Goal: Task Accomplishment & Management: Manage account settings

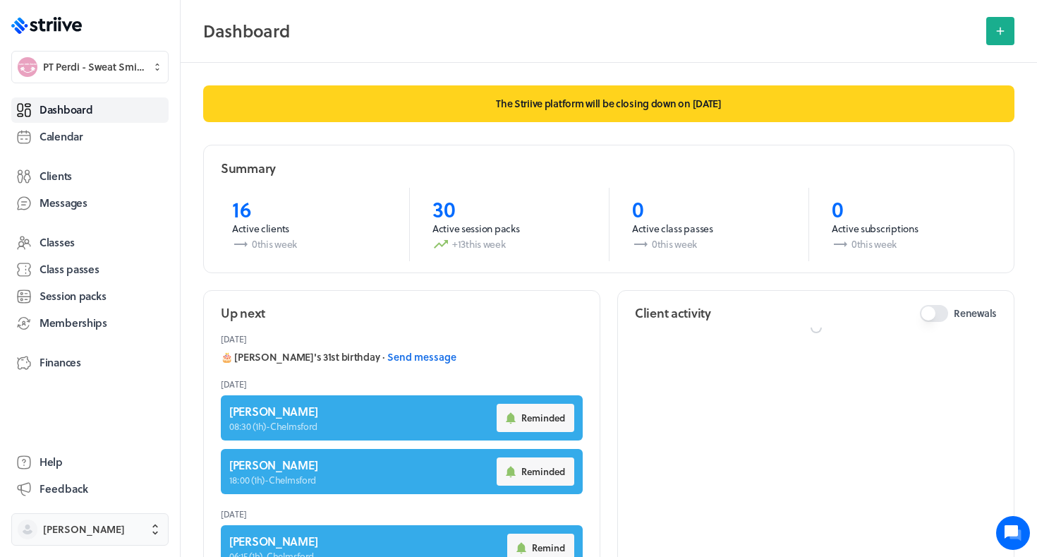
click at [99, 540] on button "[PERSON_NAME]" at bounding box center [89, 529] width 157 height 32
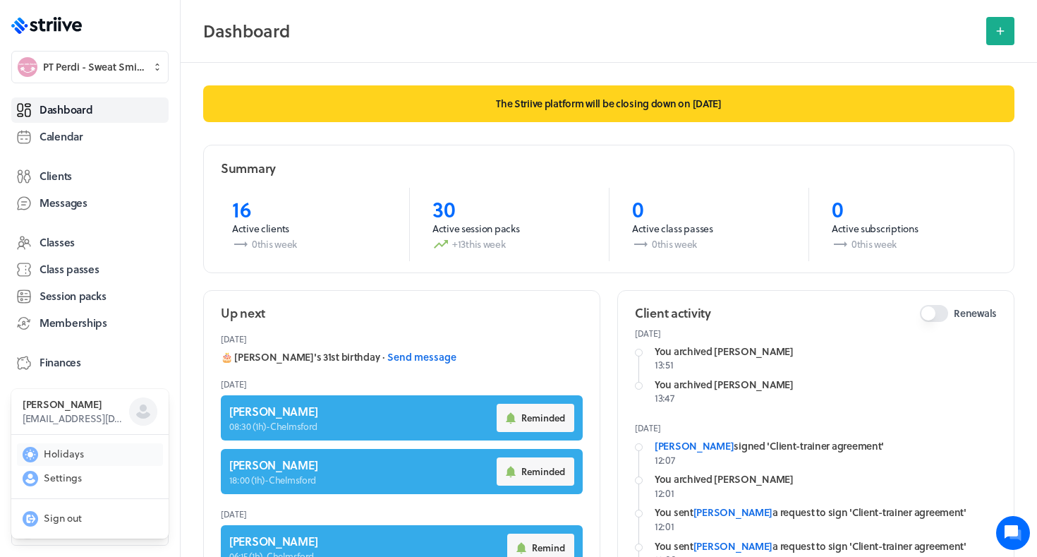
click at [76, 454] on span "Holidays" at bounding box center [64, 453] width 40 height 14
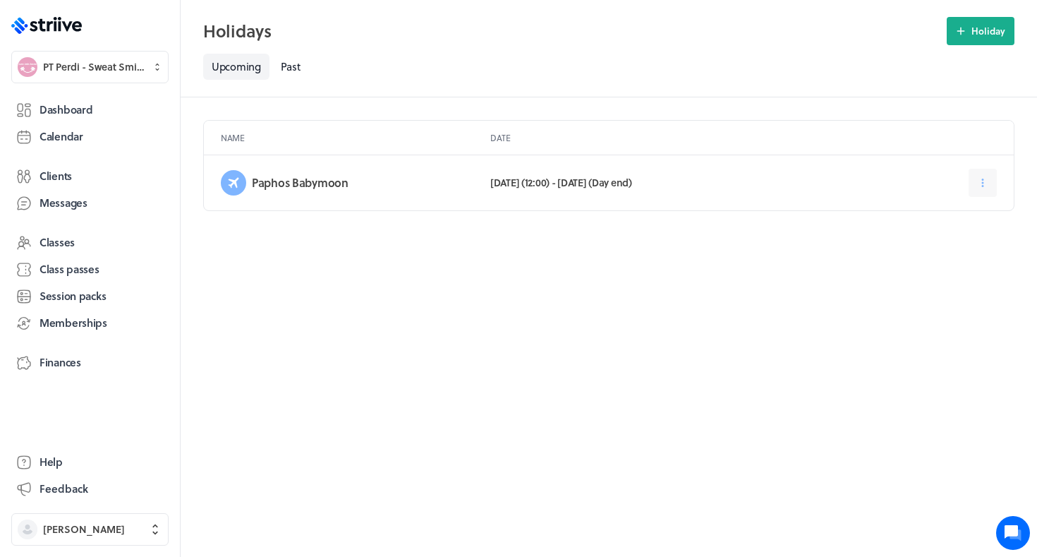
click at [997, 189] on div "Paphos Babymoon [DATE] (12:00) - [DATE] (Day end)" at bounding box center [609, 182] width 810 height 55
click at [987, 190] on button at bounding box center [982, 183] width 28 height 28
click at [932, 222] on span "Edit" at bounding box center [934, 218] width 18 height 13
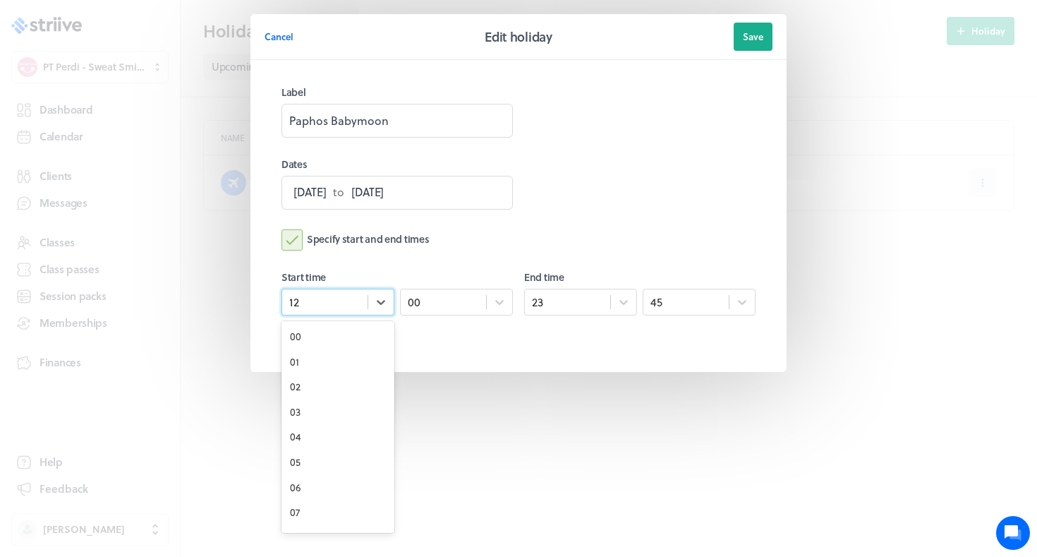
click at [336, 305] on div "12" at bounding box center [324, 302] width 85 height 18
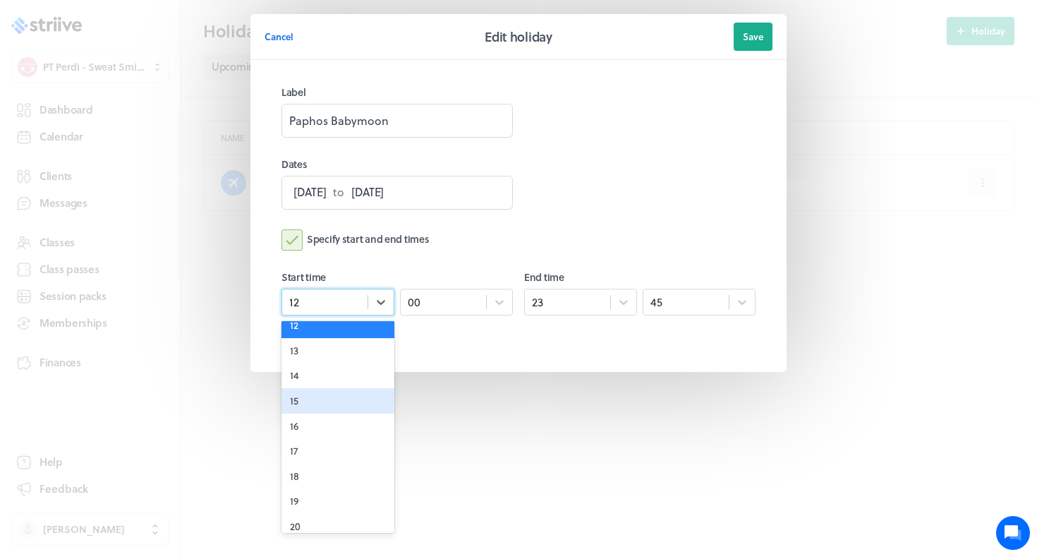
scroll to position [296, 0]
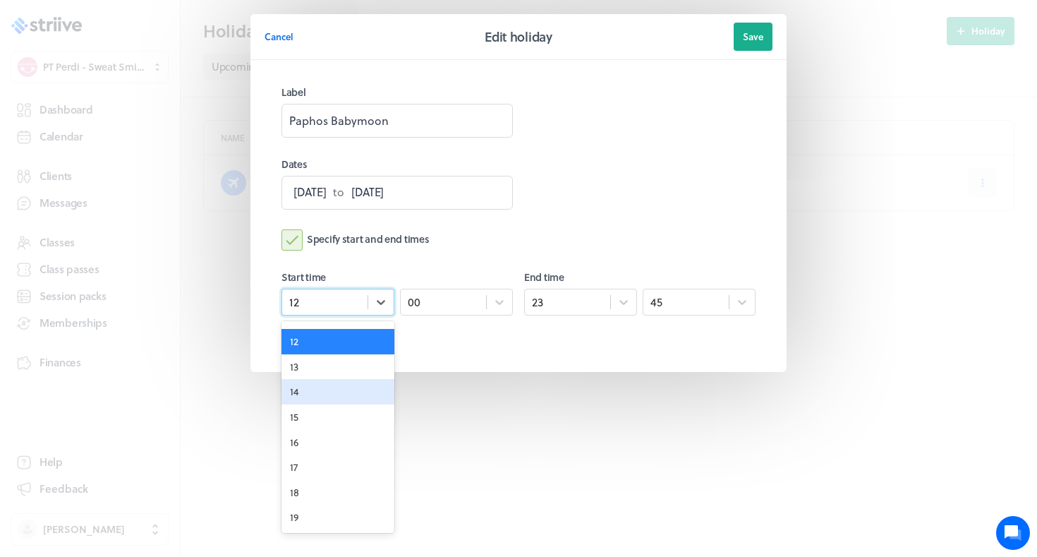
click at [293, 380] on div "14" at bounding box center [337, 391] width 113 height 25
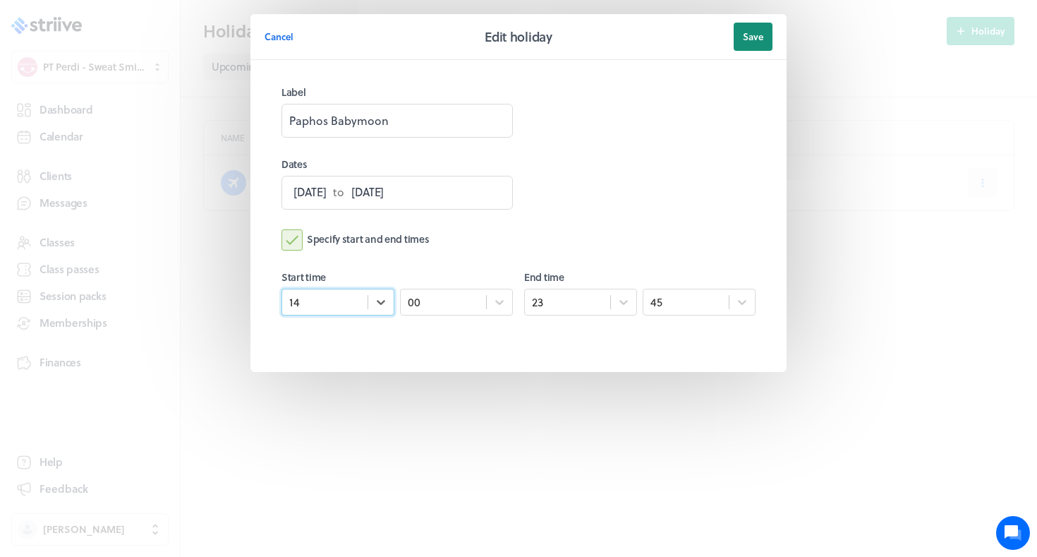
click at [758, 33] on span "Save" at bounding box center [753, 36] width 20 height 13
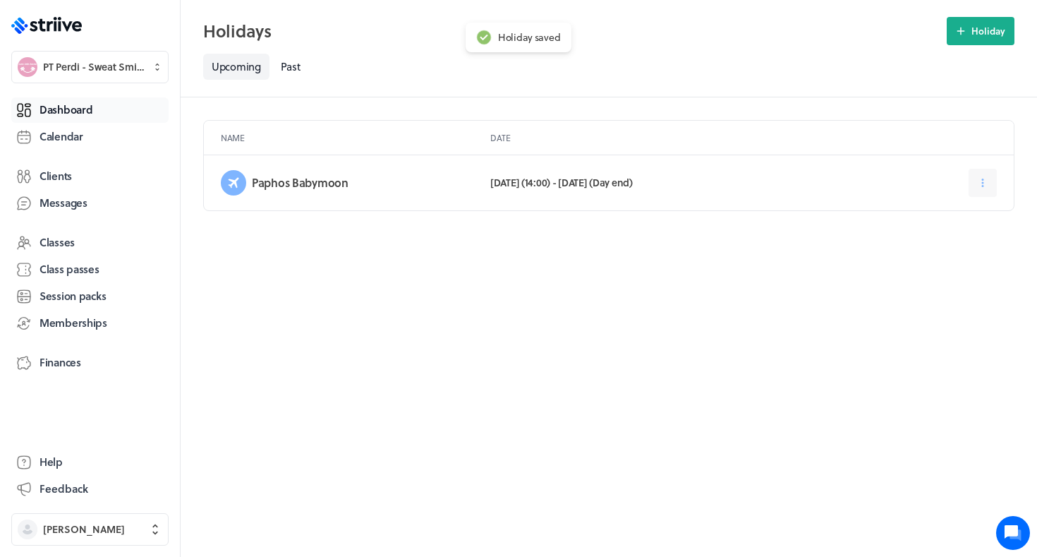
click at [59, 111] on span "Dashboard" at bounding box center [65, 109] width 53 height 15
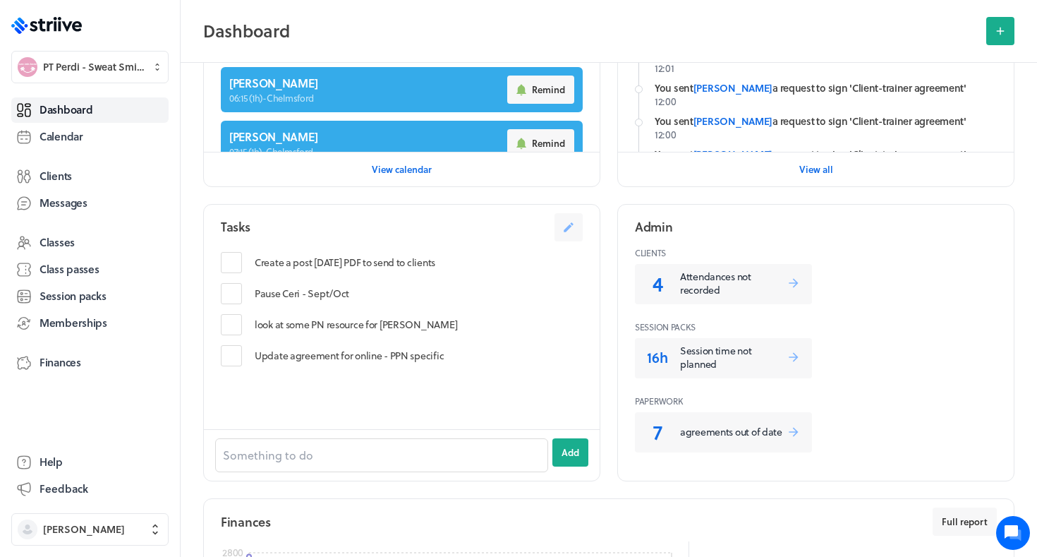
scroll to position [460, 0]
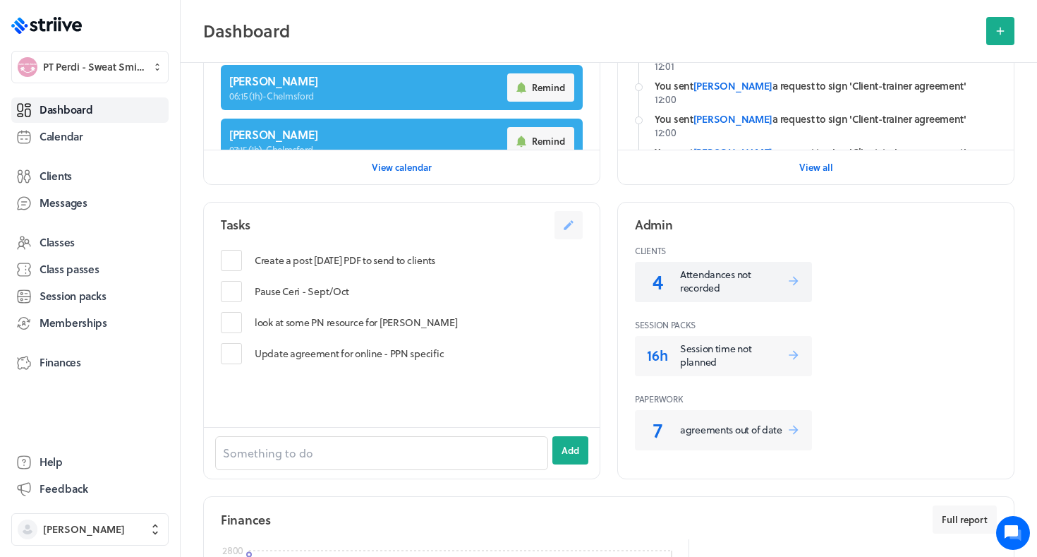
click at [684, 267] on p "Attendances not recorded" at bounding box center [733, 281] width 107 height 28
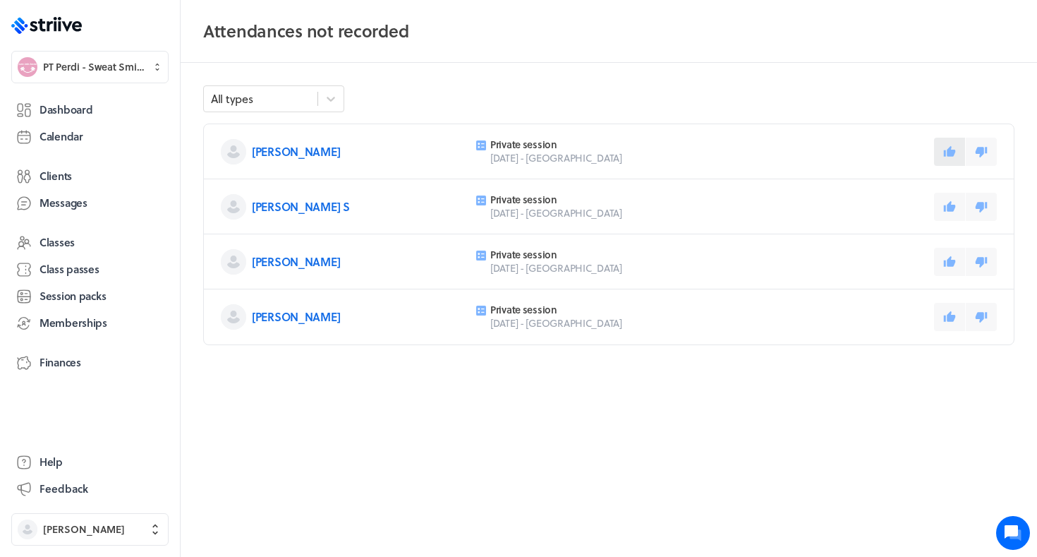
click at [951, 149] on icon at bounding box center [950, 150] width 12 height 11
click at [944, 209] on icon at bounding box center [950, 205] width 12 height 11
click at [945, 255] on icon at bounding box center [949, 261] width 13 height 13
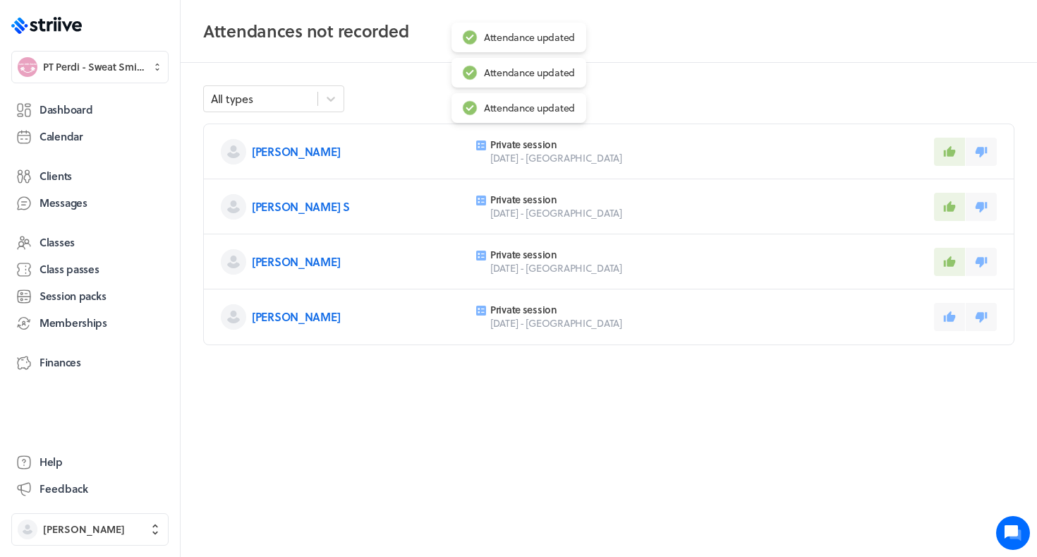
drag, startPoint x: 947, startPoint y: 319, endPoint x: 920, endPoint y: 420, distance: 105.2
click at [920, 420] on div "All types [PERSON_NAME] Private session [DATE] - Chelmsford [PERSON_NAME] S Pri…" at bounding box center [609, 310] width 856 height 494
click at [979, 326] on button at bounding box center [981, 317] width 31 height 28
click at [70, 99] on link "Dashboard" at bounding box center [89, 109] width 157 height 25
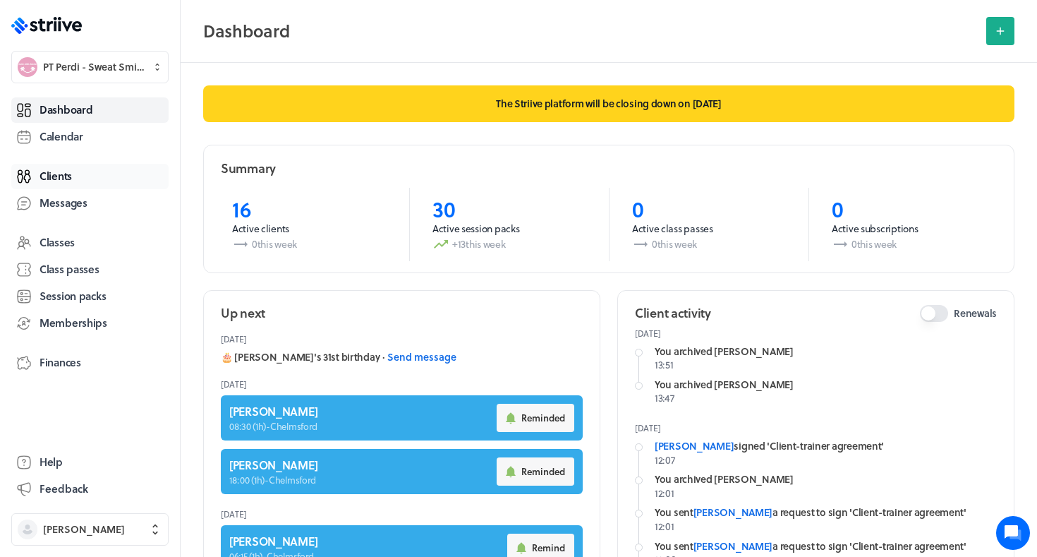
click at [55, 176] on span "Clients" at bounding box center [55, 176] width 32 height 15
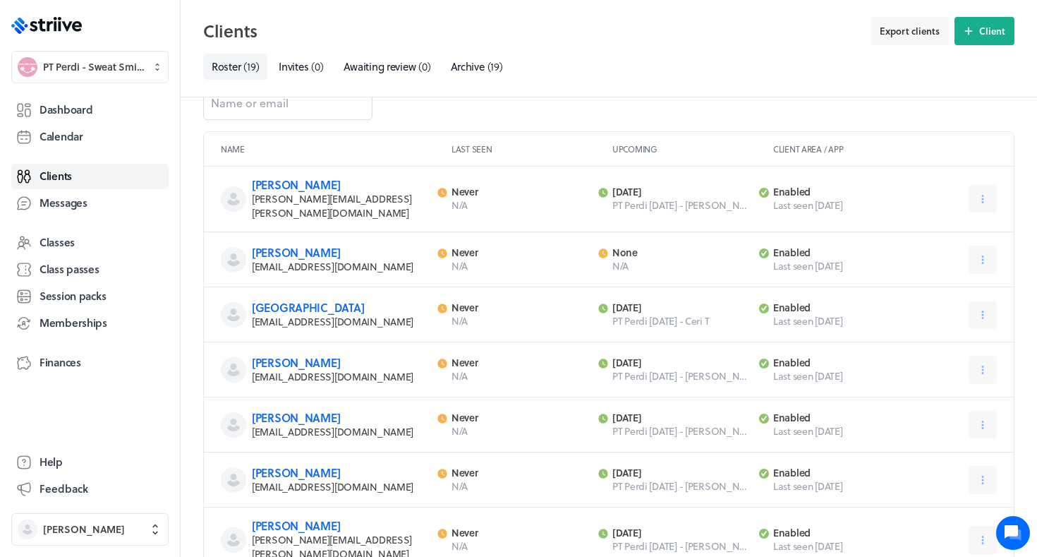
scroll to position [38, 0]
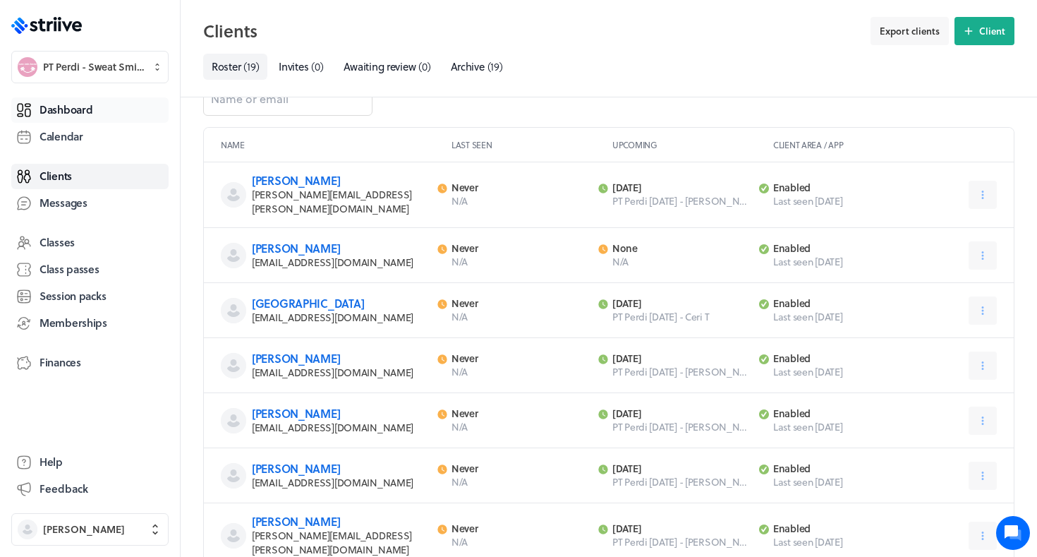
click at [86, 120] on link "Dashboard" at bounding box center [89, 109] width 157 height 25
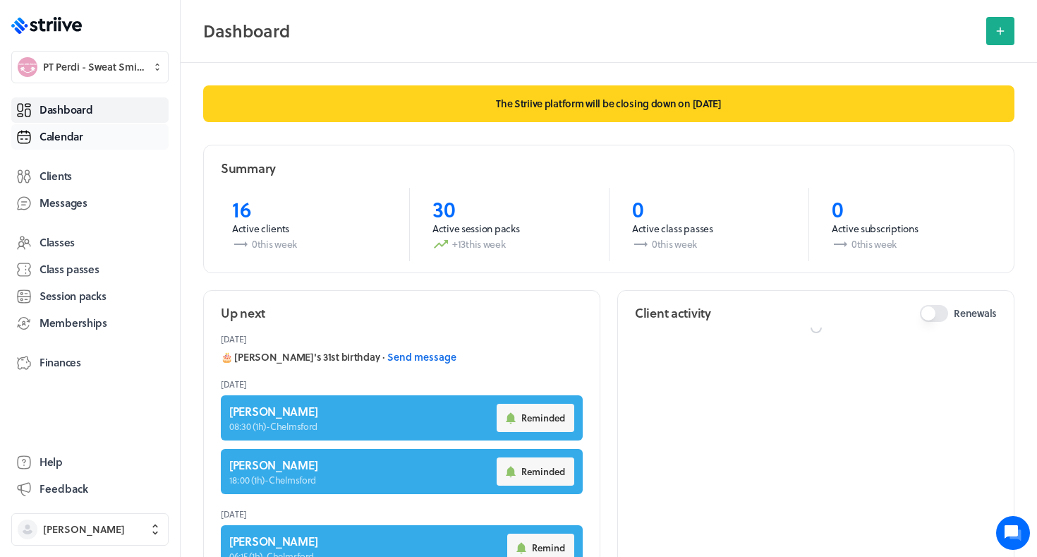
click at [78, 141] on span "Calendar" at bounding box center [61, 136] width 44 height 15
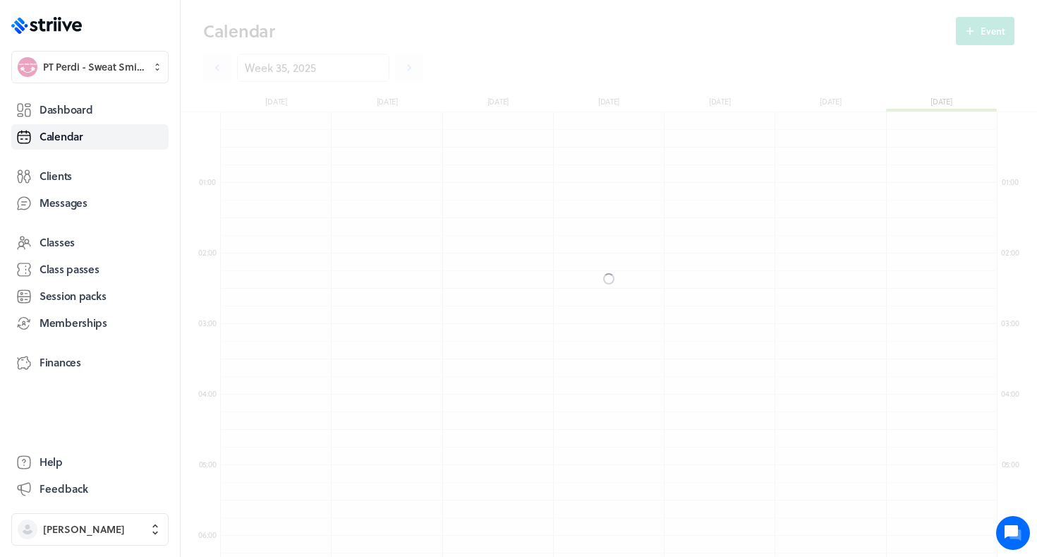
scroll to position [1693, 777]
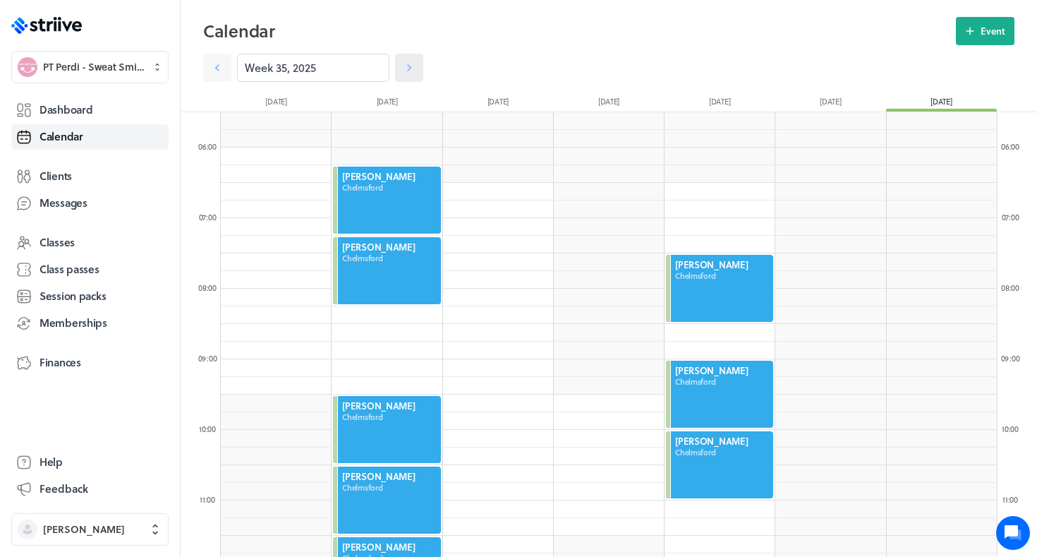
click at [401, 68] on link at bounding box center [409, 68] width 28 height 28
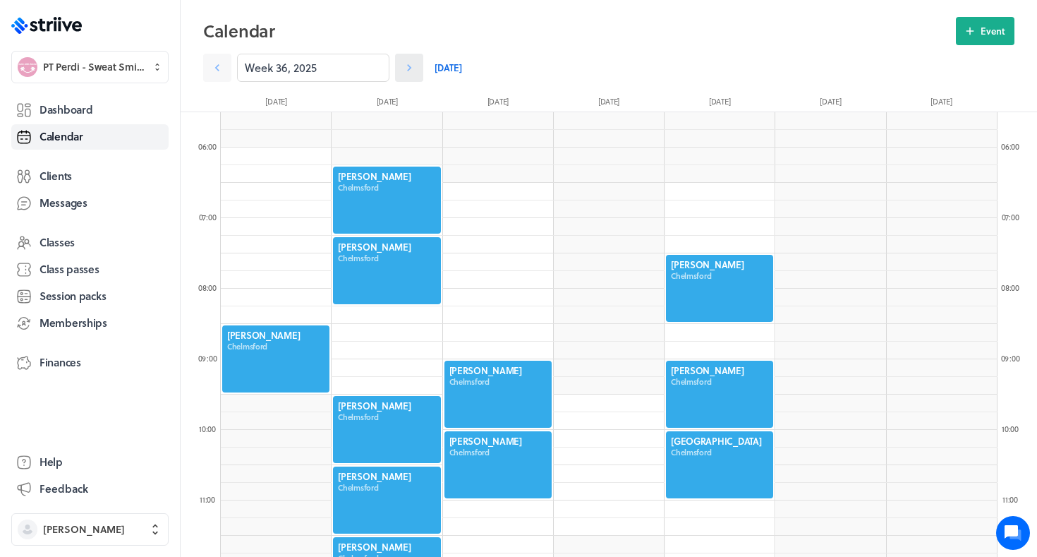
click at [401, 68] on link at bounding box center [409, 68] width 28 height 28
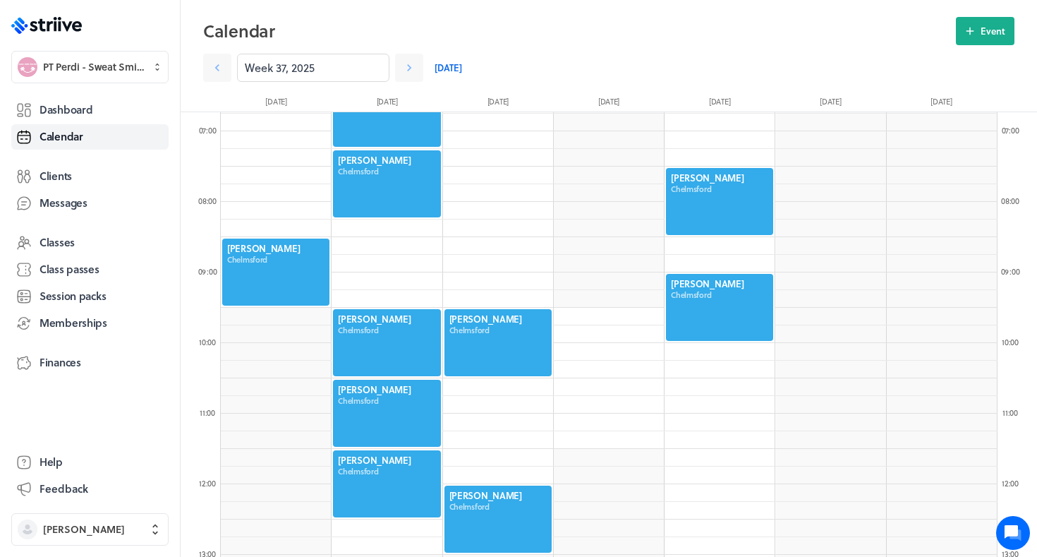
scroll to position [487, 0]
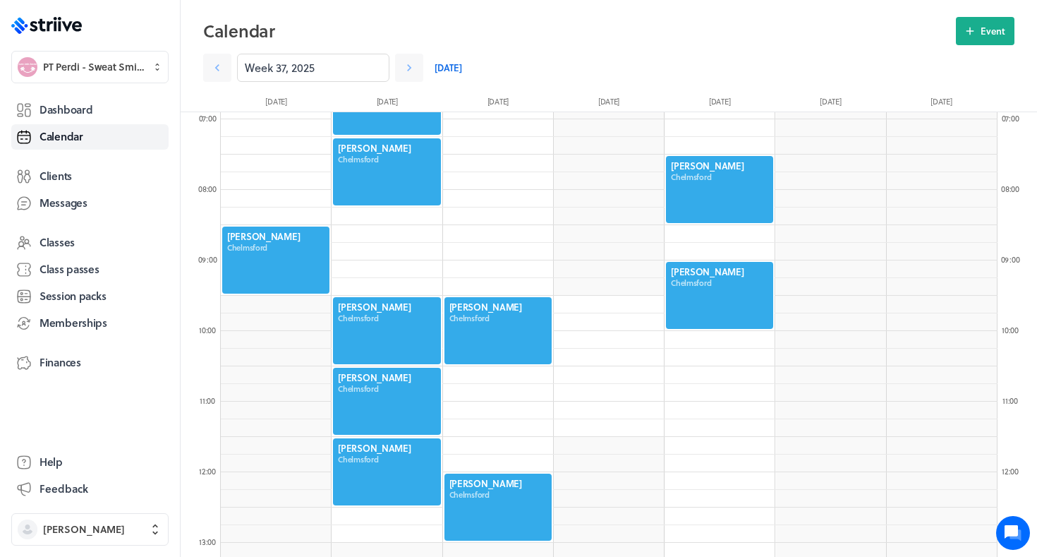
click at [721, 279] on div at bounding box center [719, 295] width 110 height 70
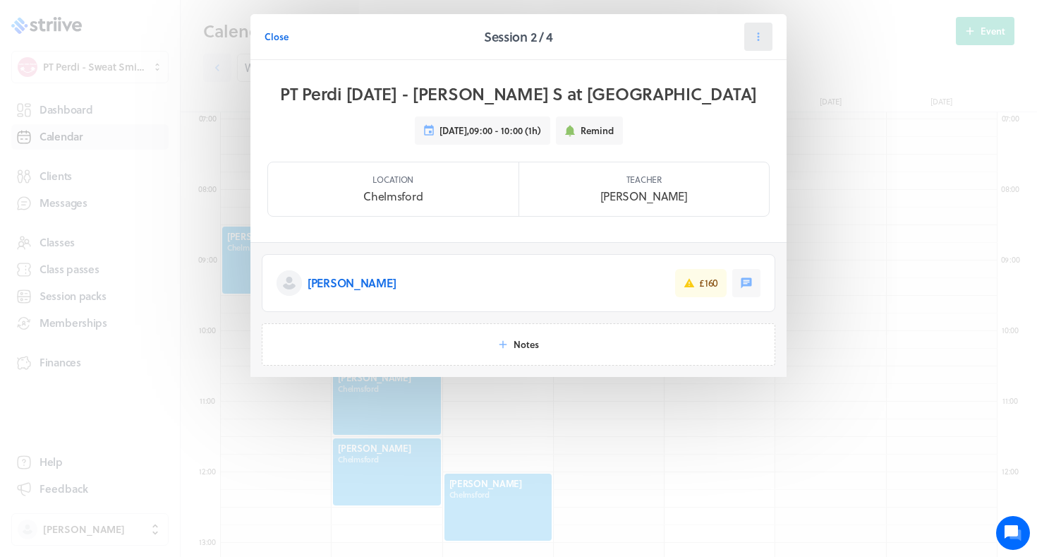
click at [760, 40] on icon at bounding box center [758, 36] width 13 height 13
click at [723, 91] on span "Reschedule" at bounding box center [724, 97] width 49 height 13
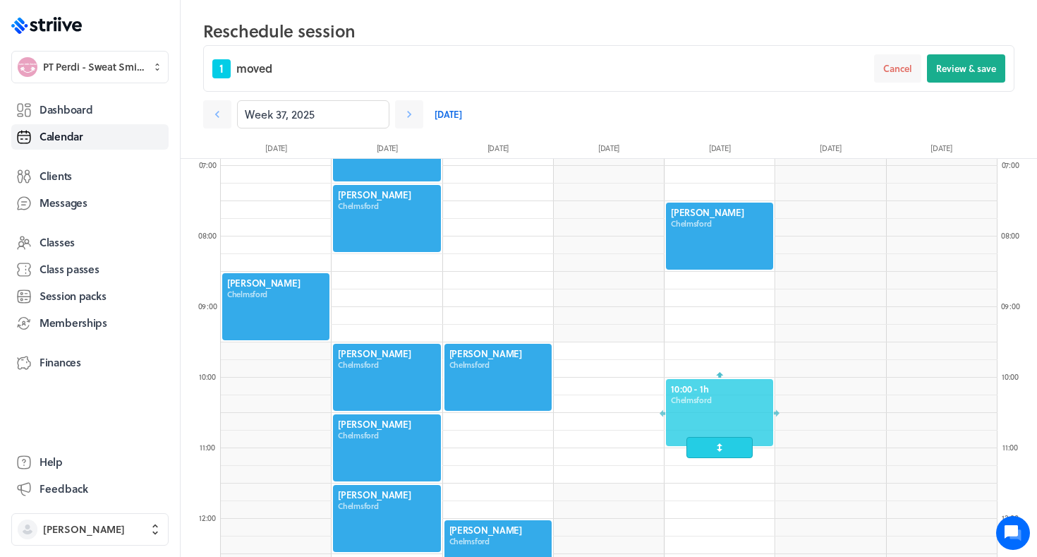
drag, startPoint x: 717, startPoint y: 338, endPoint x: 712, endPoint y: 419, distance: 81.3
click at [712, 419] on div at bounding box center [719, 412] width 110 height 70
click at [980, 79] on button "Review & save" at bounding box center [966, 68] width 78 height 28
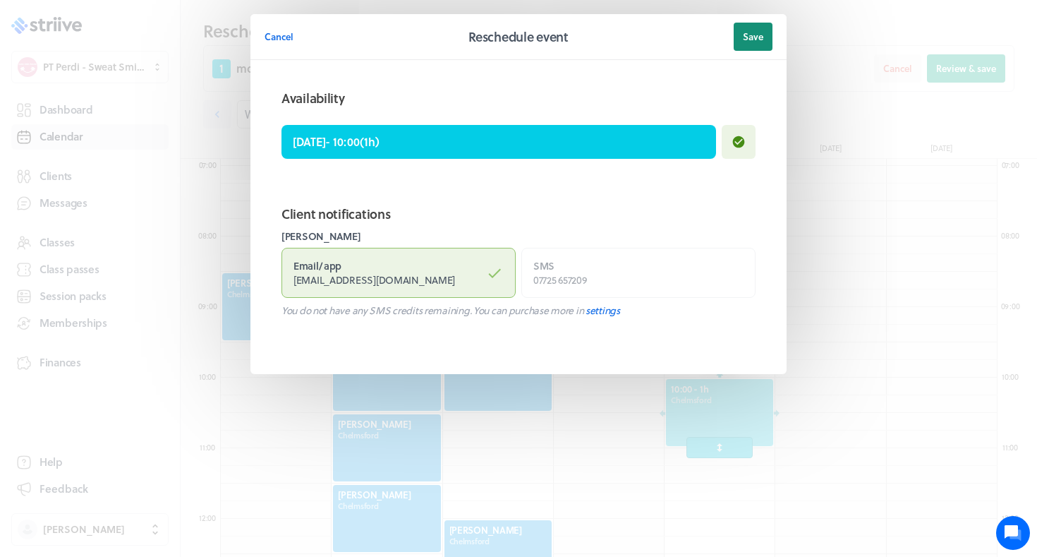
click at [745, 37] on span "Save" at bounding box center [753, 36] width 20 height 13
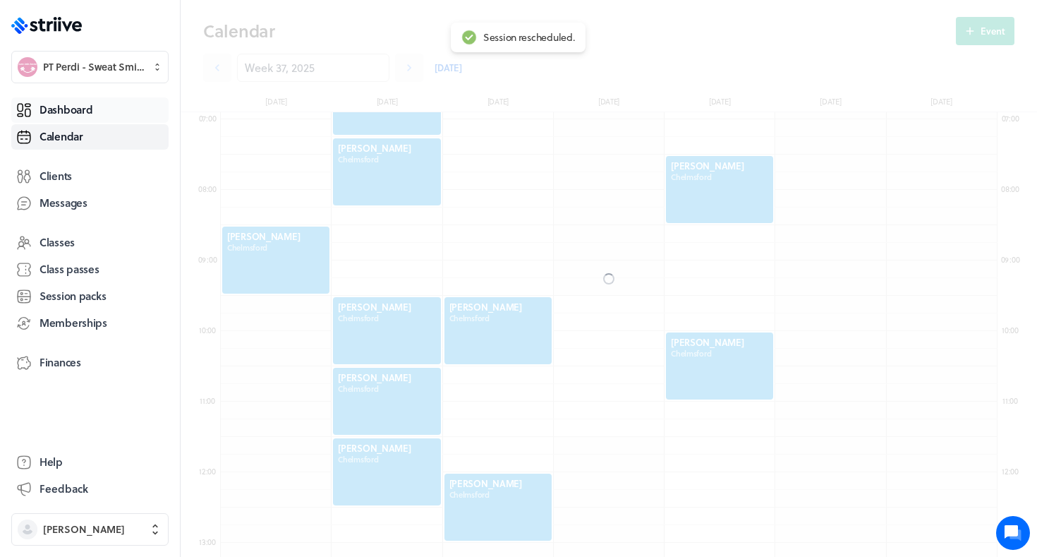
click at [61, 107] on span "Dashboard" at bounding box center [65, 109] width 53 height 15
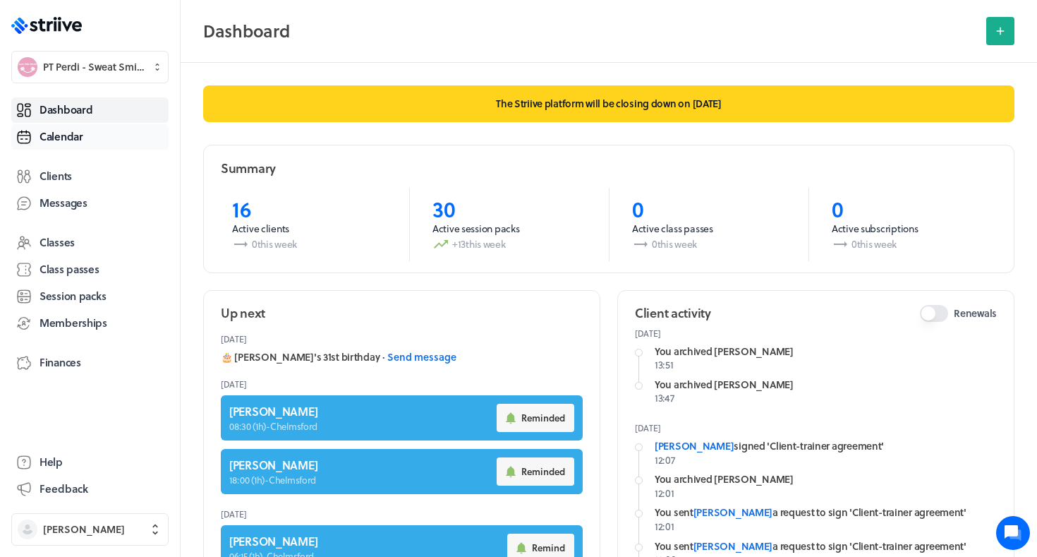
click at [50, 133] on span "Calendar" at bounding box center [61, 136] width 44 height 15
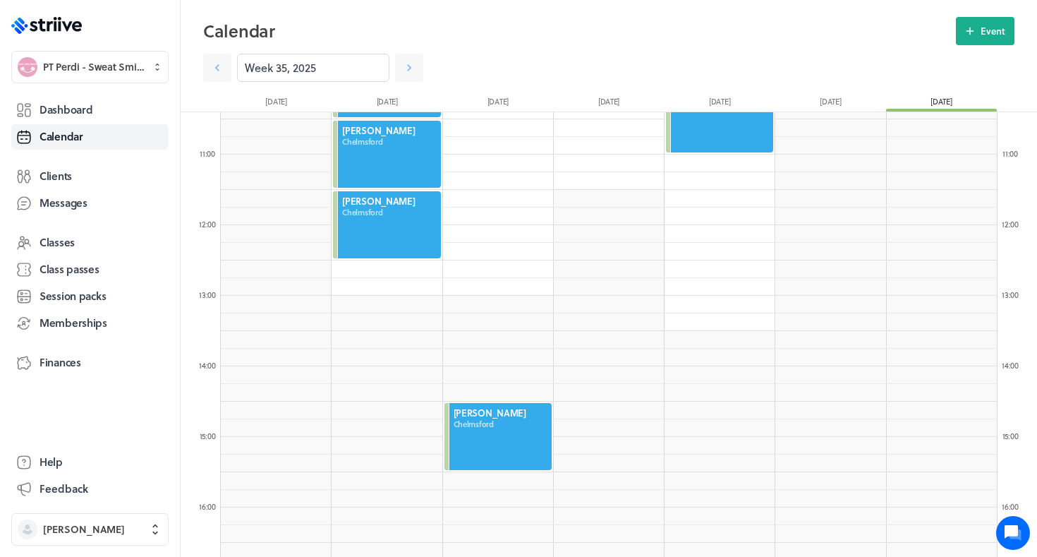
scroll to position [735, 0]
click at [410, 69] on icon at bounding box center [409, 67] width 4 height 7
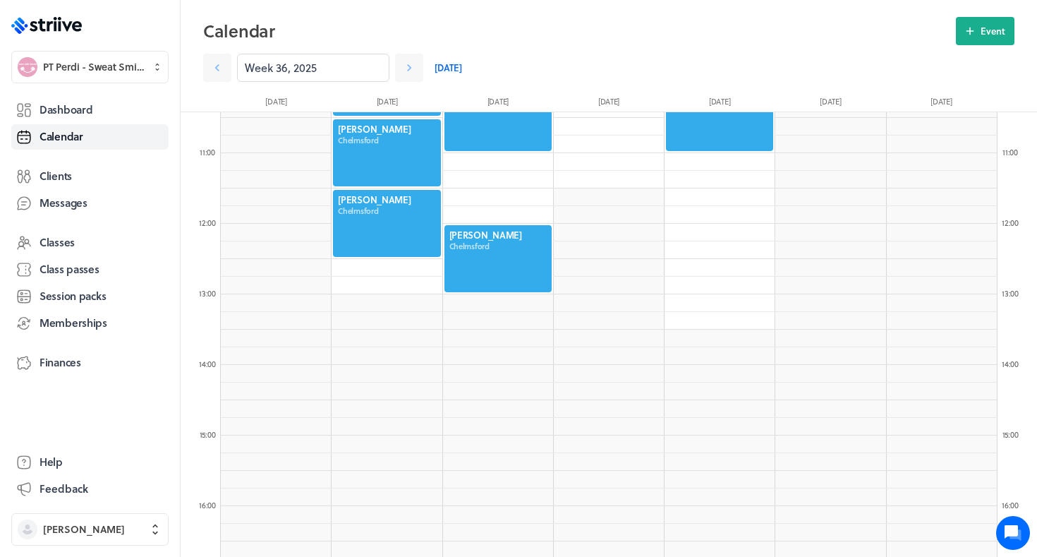
click at [494, 255] on div at bounding box center [498, 259] width 110 height 70
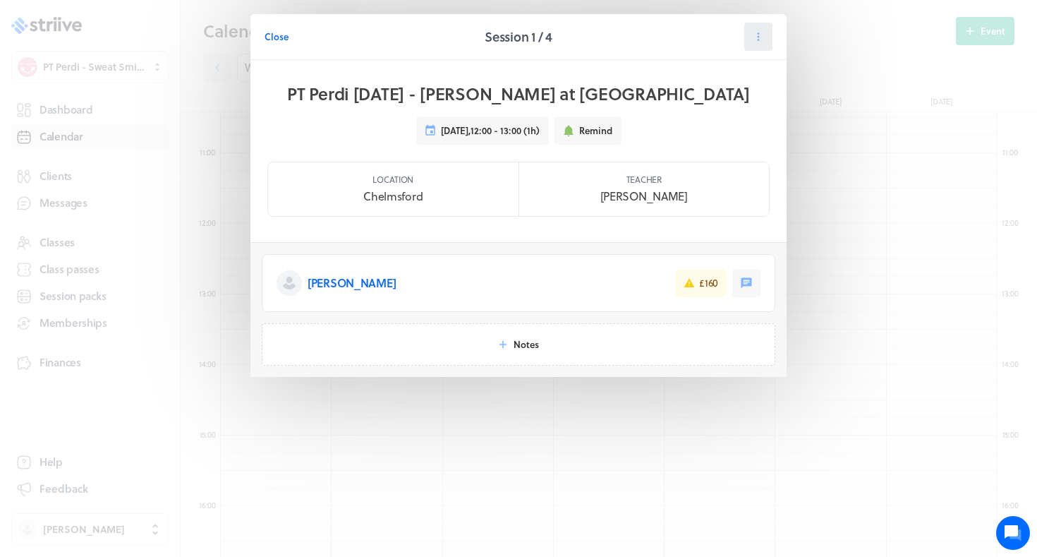
click at [758, 29] on button at bounding box center [758, 37] width 28 height 28
click at [714, 98] on span "Reschedule" at bounding box center [724, 97] width 49 height 13
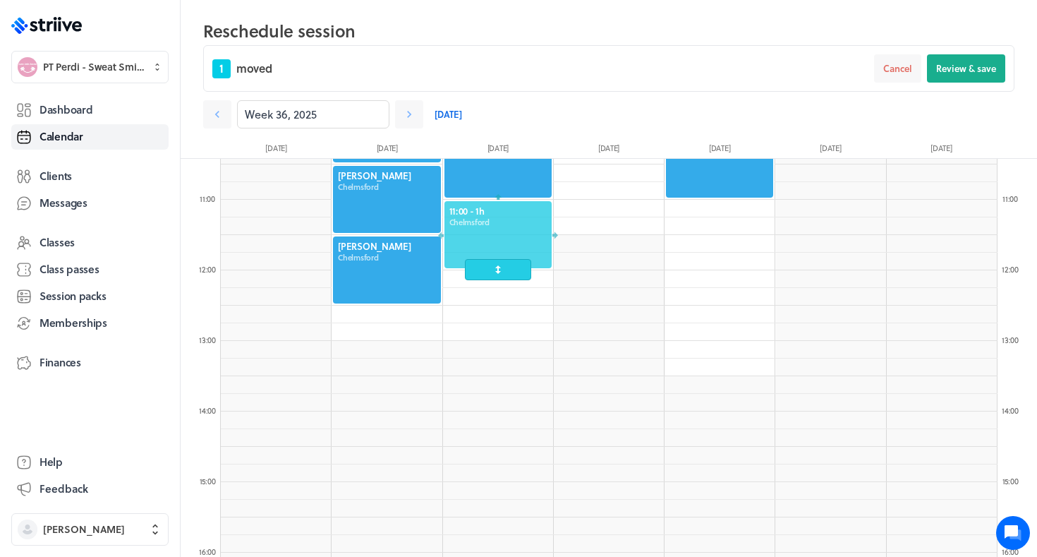
drag, startPoint x: 509, startPoint y: 299, endPoint x: 509, endPoint y: 241, distance: 58.5
click at [509, 241] on div at bounding box center [498, 235] width 110 height 70
click at [974, 71] on span "Review & save" at bounding box center [966, 68] width 60 height 13
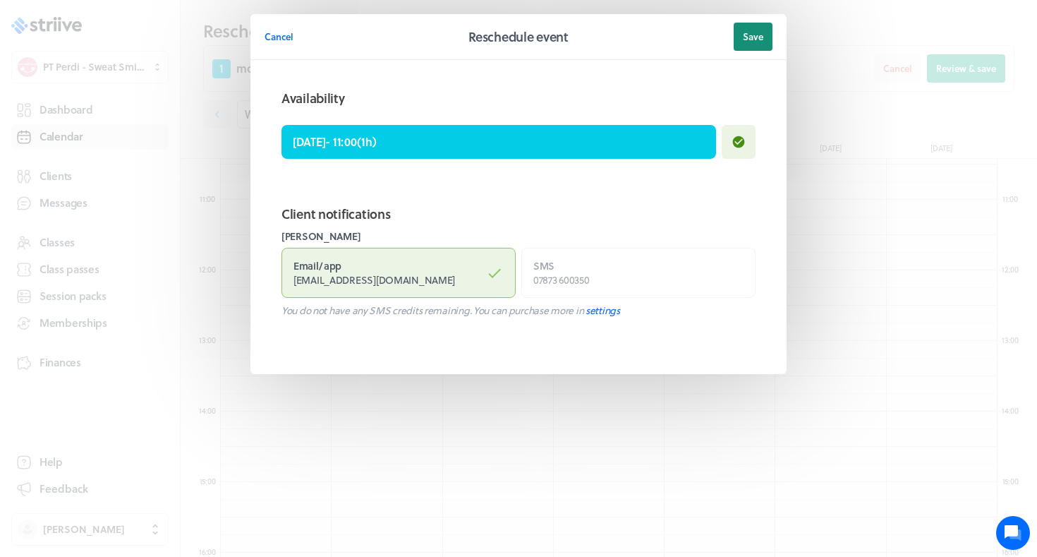
click at [759, 32] on span "Save" at bounding box center [753, 36] width 20 height 13
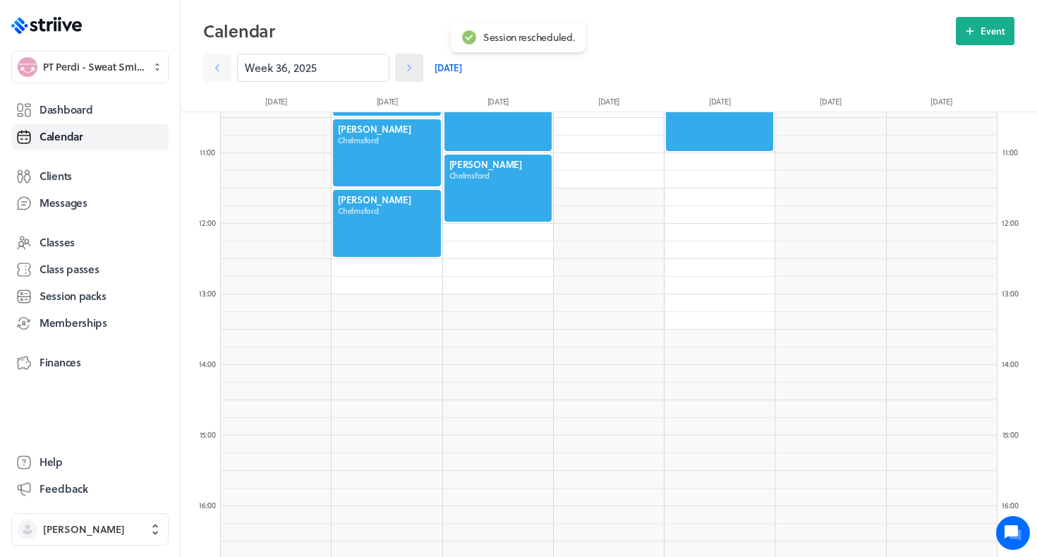
click at [409, 59] on link at bounding box center [409, 68] width 28 height 28
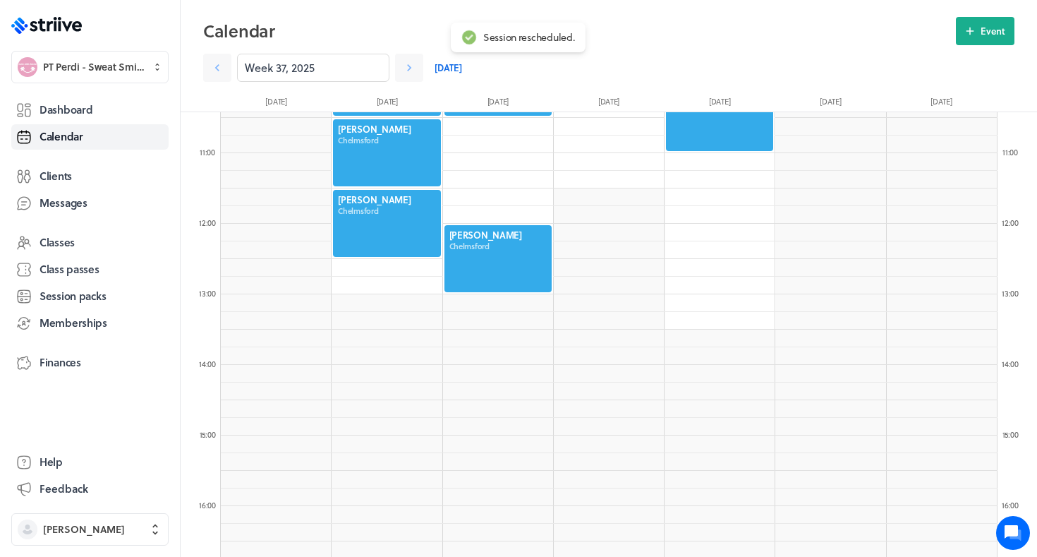
click at [461, 262] on div at bounding box center [498, 259] width 110 height 70
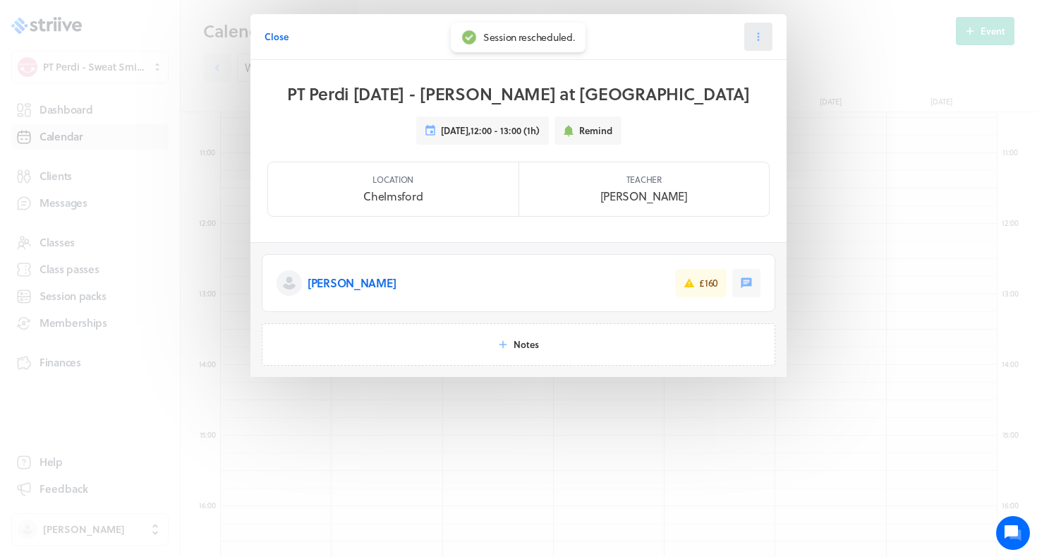
click at [754, 40] on icon at bounding box center [758, 36] width 13 height 13
click at [705, 104] on button "Reschedule" at bounding box center [722, 97] width 93 height 25
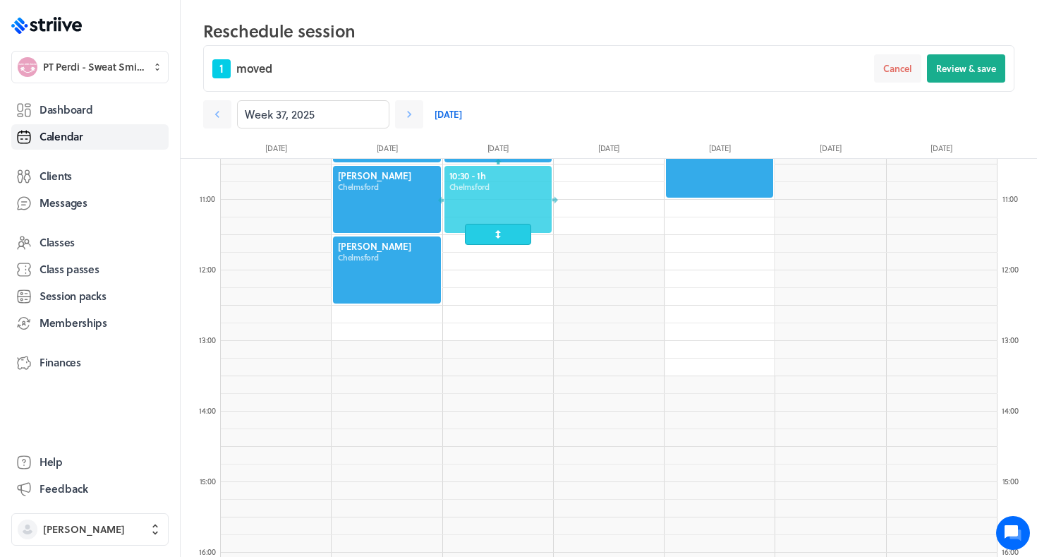
drag, startPoint x: 501, startPoint y: 291, endPoint x: 507, endPoint y: 195, distance: 95.4
click at [507, 195] on div at bounding box center [498, 199] width 110 height 70
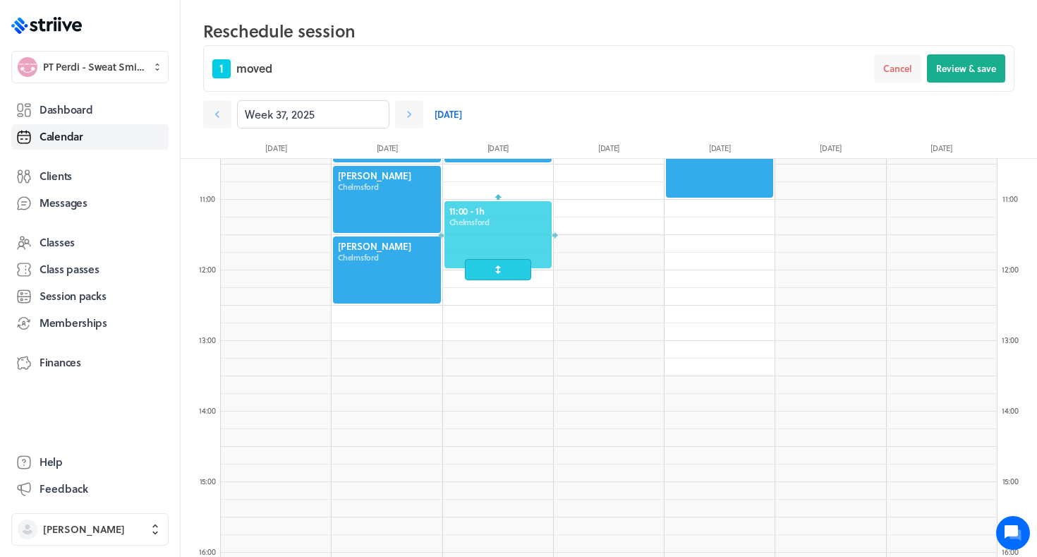
drag, startPoint x: 507, startPoint y: 195, endPoint x: 507, endPoint y: 235, distance: 39.5
click at [507, 235] on div at bounding box center [498, 235] width 110 height 70
click at [953, 70] on span "Review & save" at bounding box center [966, 68] width 60 height 13
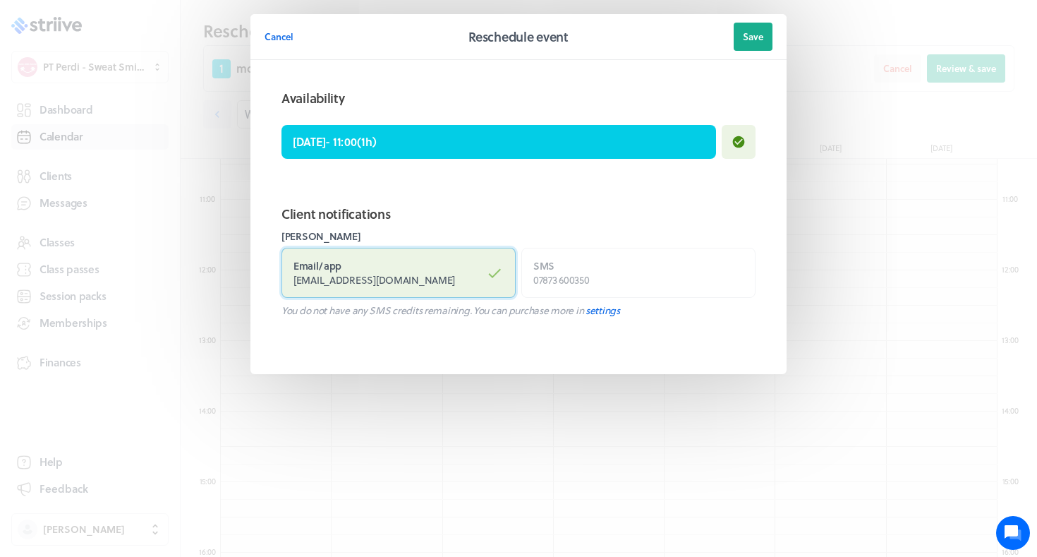
click at [401, 285] on span "[EMAIL_ADDRESS][DOMAIN_NAME]" at bounding box center [374, 279] width 162 height 15
click at [0, 0] on input "Email / app [EMAIL_ADDRESS][DOMAIN_NAME]" at bounding box center [0, 0] width 0 height 0
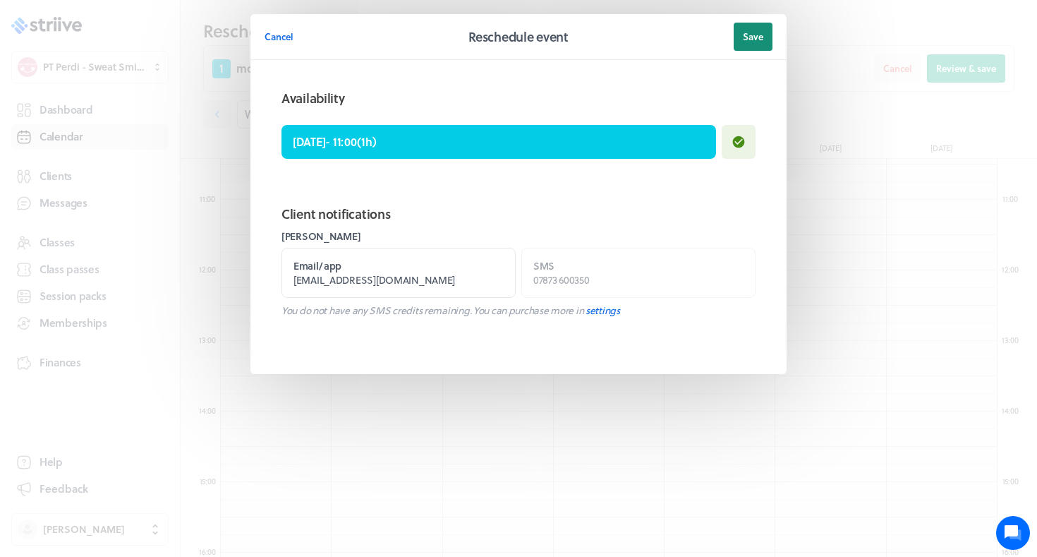
click at [752, 33] on span "Save" at bounding box center [753, 36] width 20 height 13
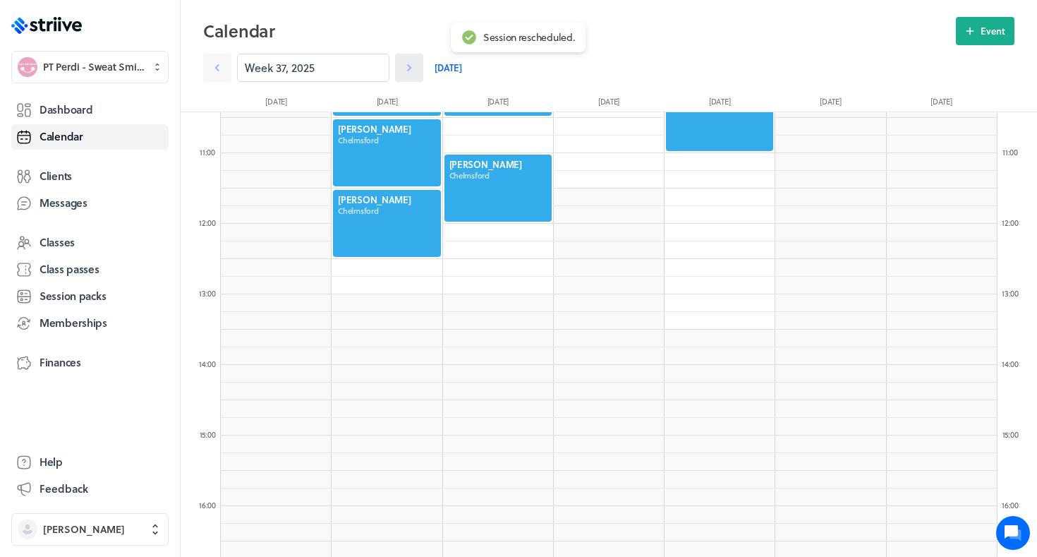
click at [403, 67] on icon at bounding box center [409, 68] width 14 height 14
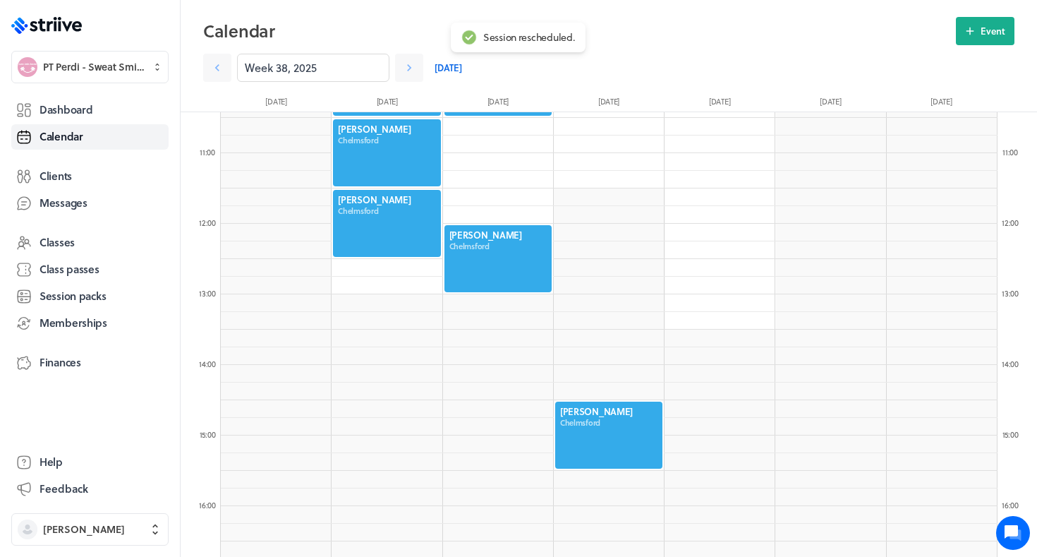
click at [461, 254] on div at bounding box center [498, 259] width 110 height 70
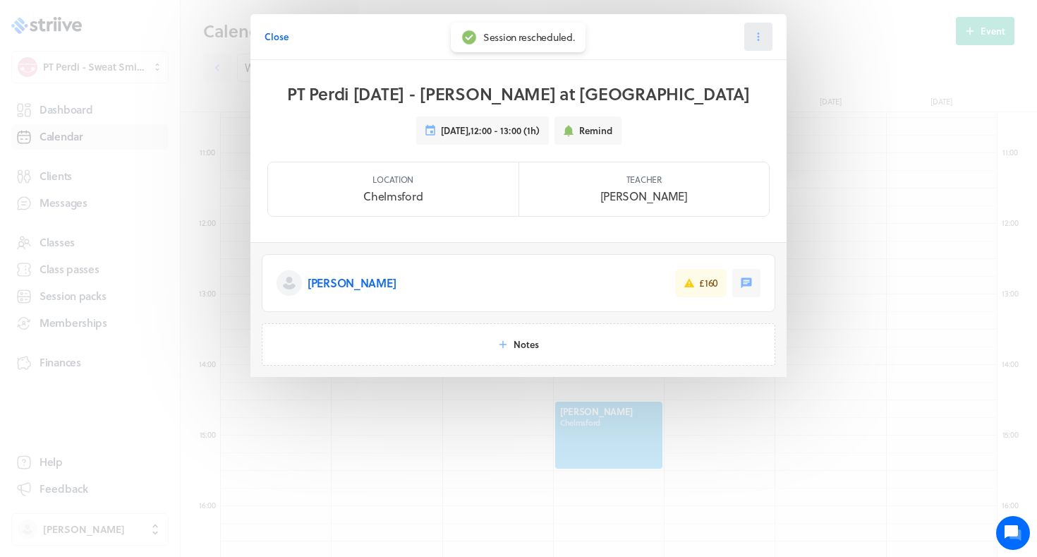
click at [763, 25] on button at bounding box center [758, 37] width 28 height 28
click at [722, 100] on span "Reschedule" at bounding box center [724, 97] width 49 height 13
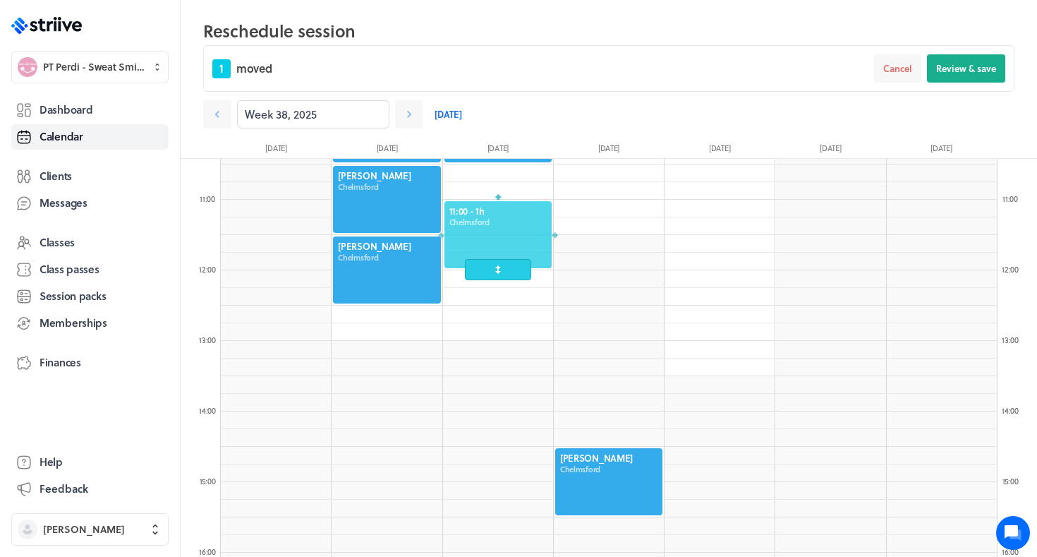
drag, startPoint x: 476, startPoint y: 309, endPoint x: 489, endPoint y: 247, distance: 63.5
click at [489, 247] on div at bounding box center [498, 235] width 110 height 70
click at [972, 75] on button "Review & save" at bounding box center [966, 68] width 78 height 28
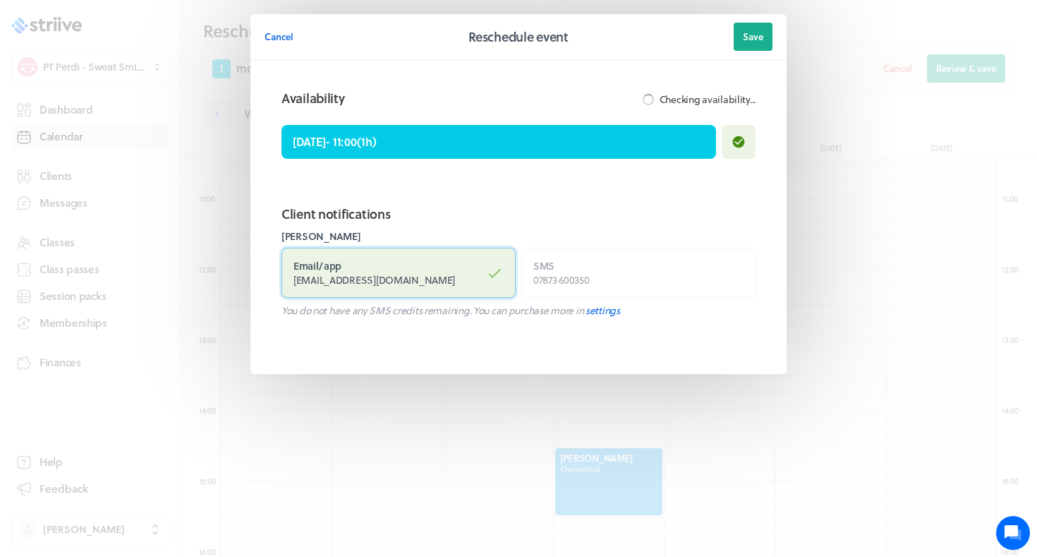
click at [409, 262] on label "Email / app [EMAIL_ADDRESS][DOMAIN_NAME]" at bounding box center [398, 273] width 234 height 50
click at [0, 0] on input "Email / app [EMAIL_ADDRESS][DOMAIN_NAME]" at bounding box center [0, 0] width 0 height 0
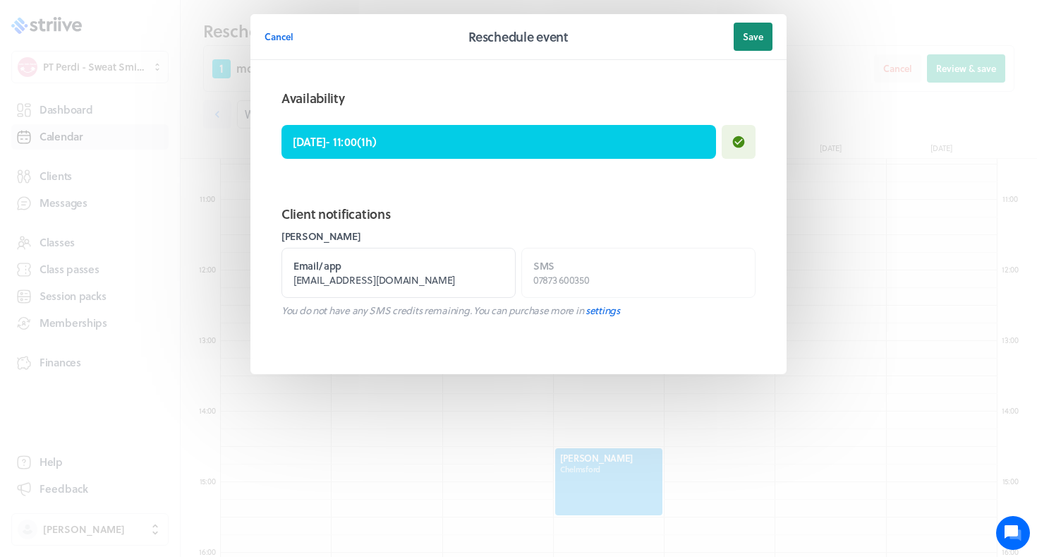
click at [760, 34] on span "Save" at bounding box center [753, 36] width 20 height 13
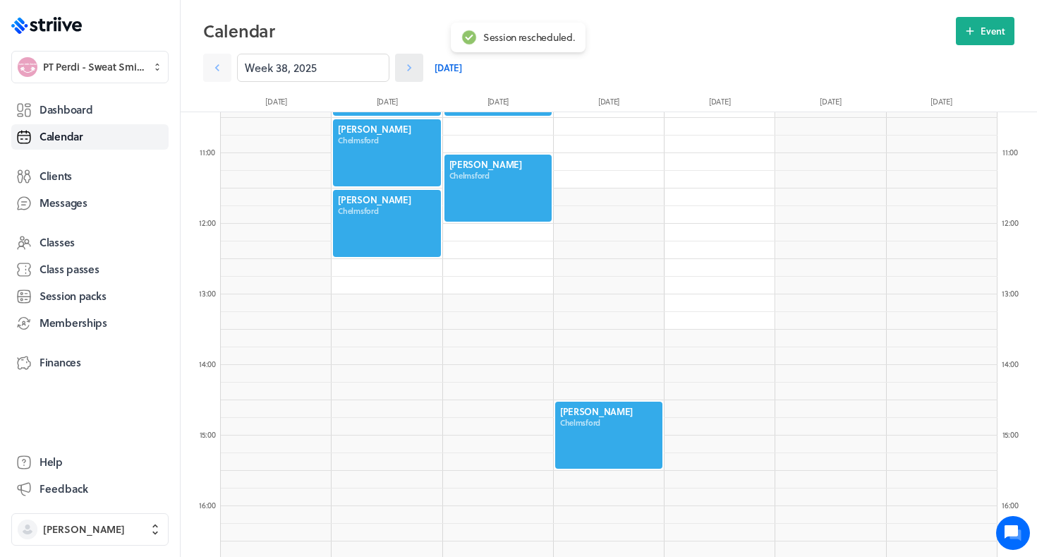
click at [403, 71] on icon at bounding box center [409, 68] width 14 height 14
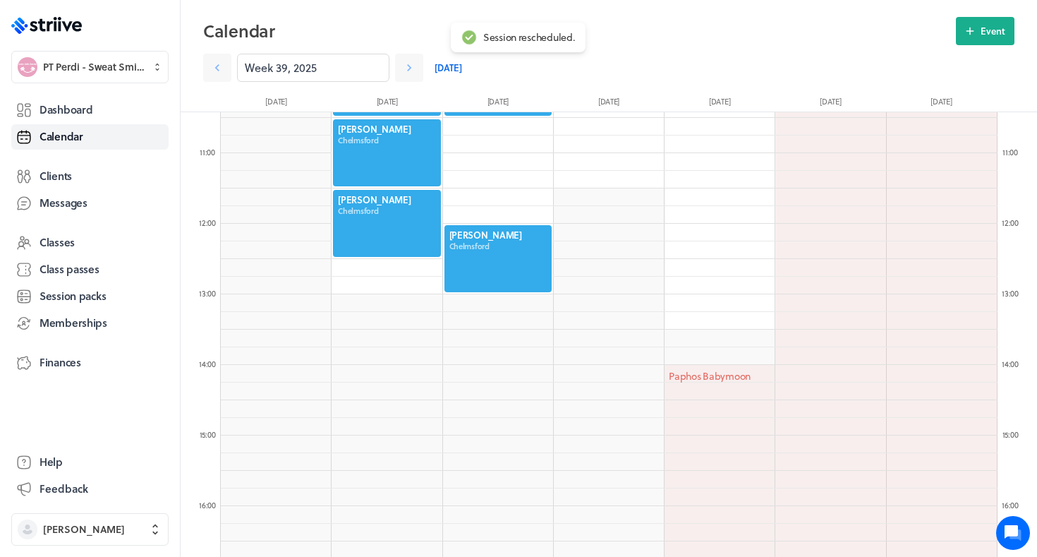
click at [499, 272] on div at bounding box center [498, 259] width 110 height 70
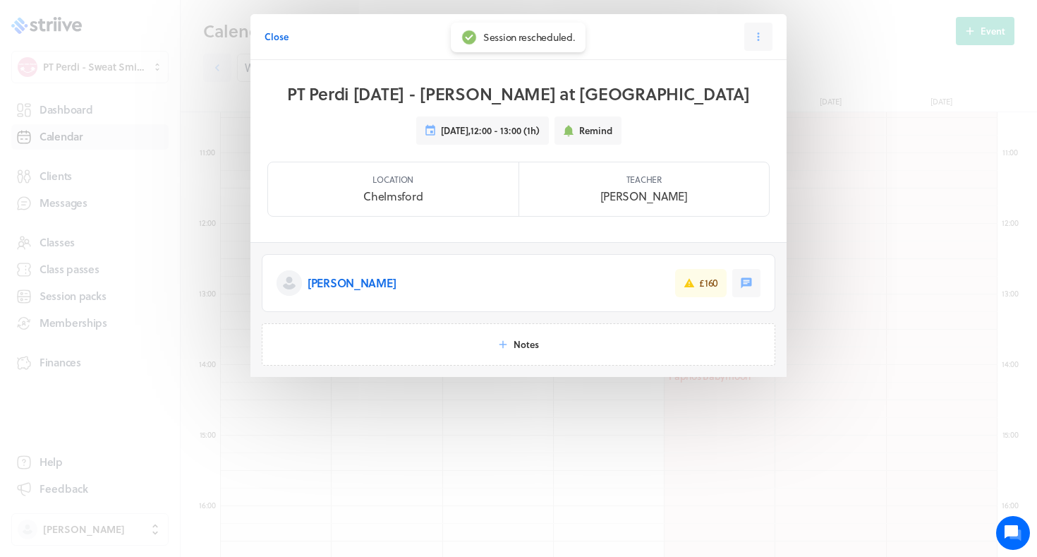
click at [759, 54] on header "Close Session 4 / 4" at bounding box center [518, 37] width 536 height 46
click at [760, 47] on button at bounding box center [758, 37] width 28 height 28
click at [698, 102] on button "Reschedule" at bounding box center [722, 97] width 93 height 25
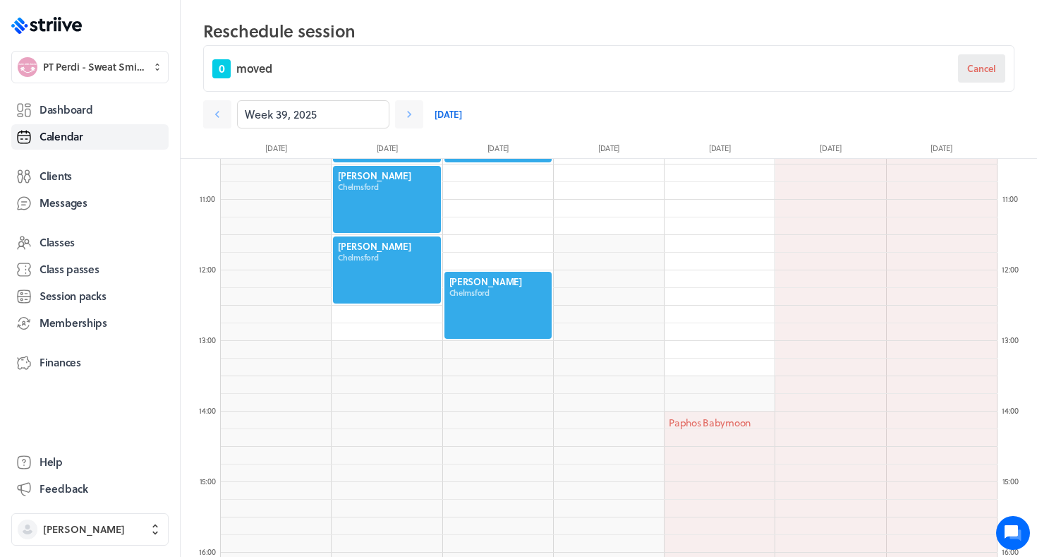
click at [986, 63] on span "Cancel" at bounding box center [981, 68] width 29 height 13
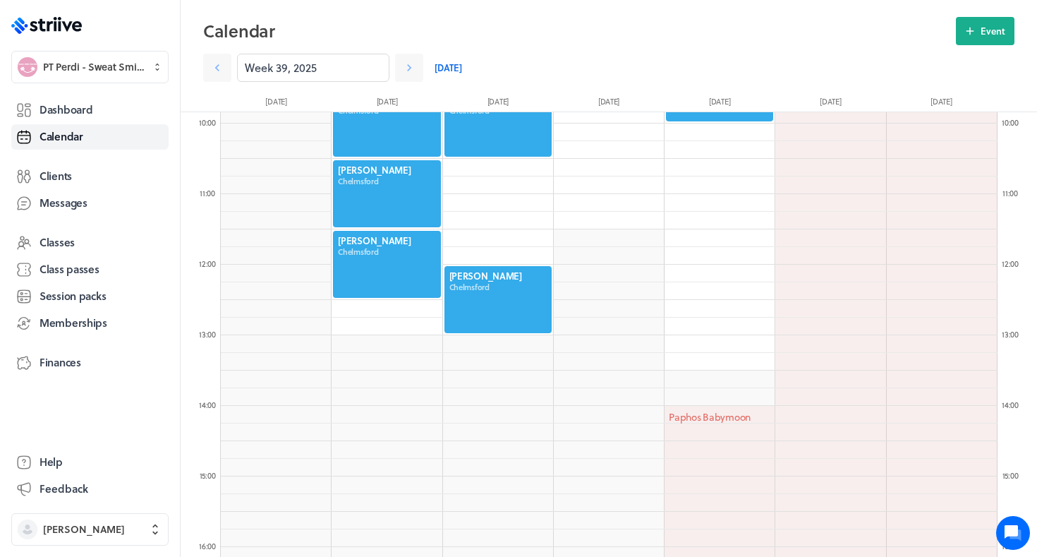
scroll to position [699, 0]
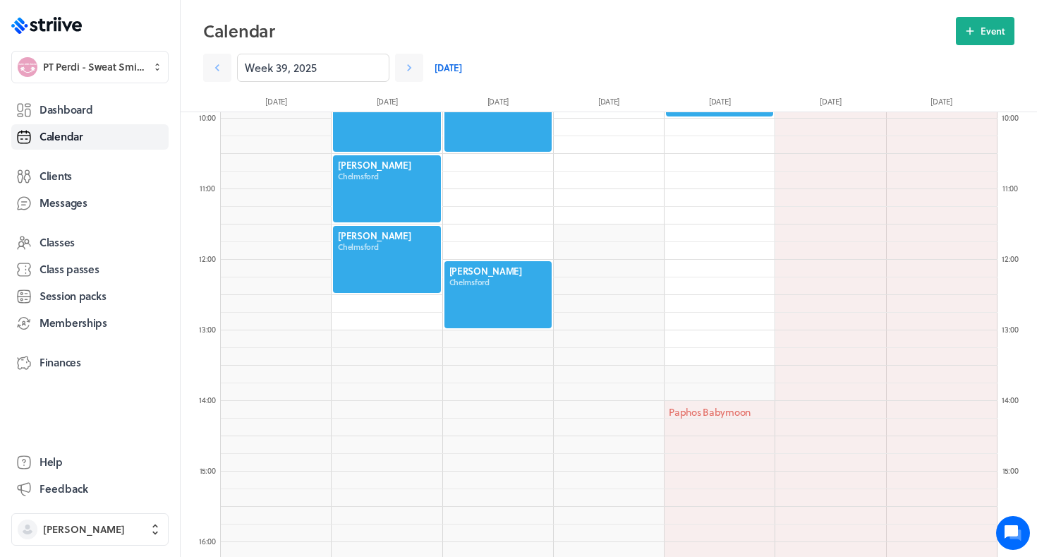
click at [501, 299] on div at bounding box center [498, 295] width 110 height 70
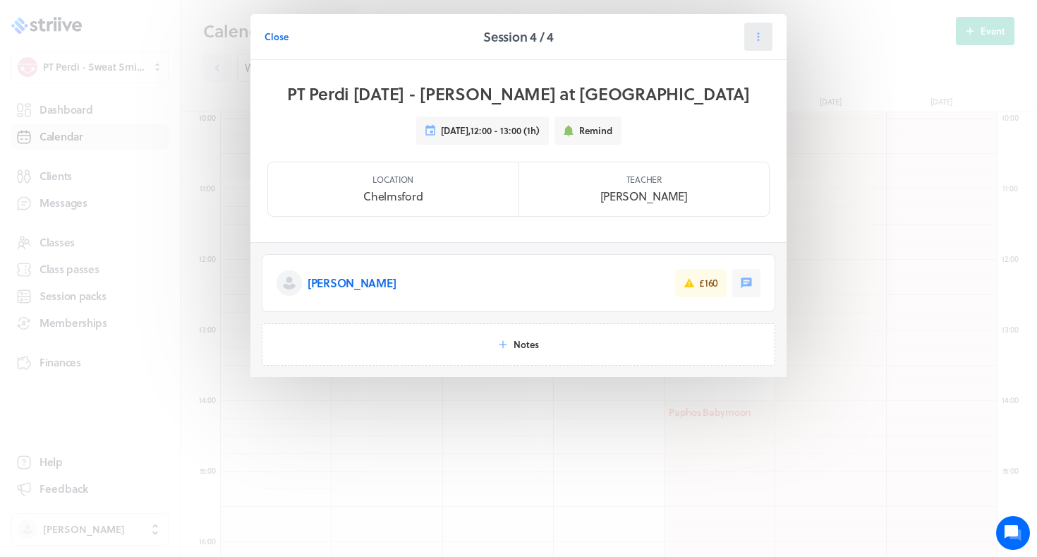
click at [765, 39] on button at bounding box center [758, 37] width 28 height 28
click at [705, 98] on span "Reschedule" at bounding box center [724, 97] width 49 height 13
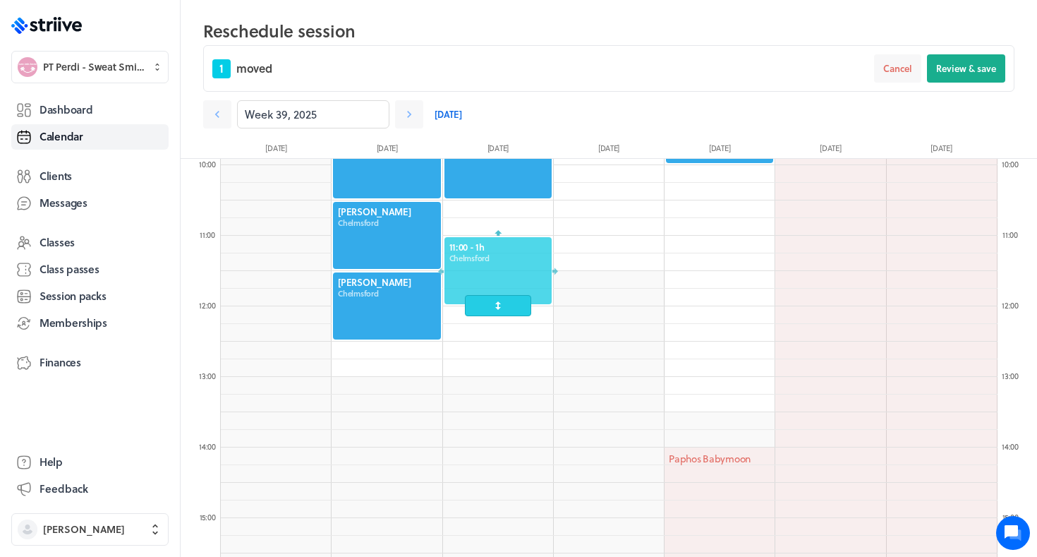
drag, startPoint x: 492, startPoint y: 352, endPoint x: 501, endPoint y: 293, distance: 59.4
click at [501, 293] on div at bounding box center [498, 271] width 110 height 70
click at [950, 60] on button "Review & save" at bounding box center [966, 68] width 78 height 28
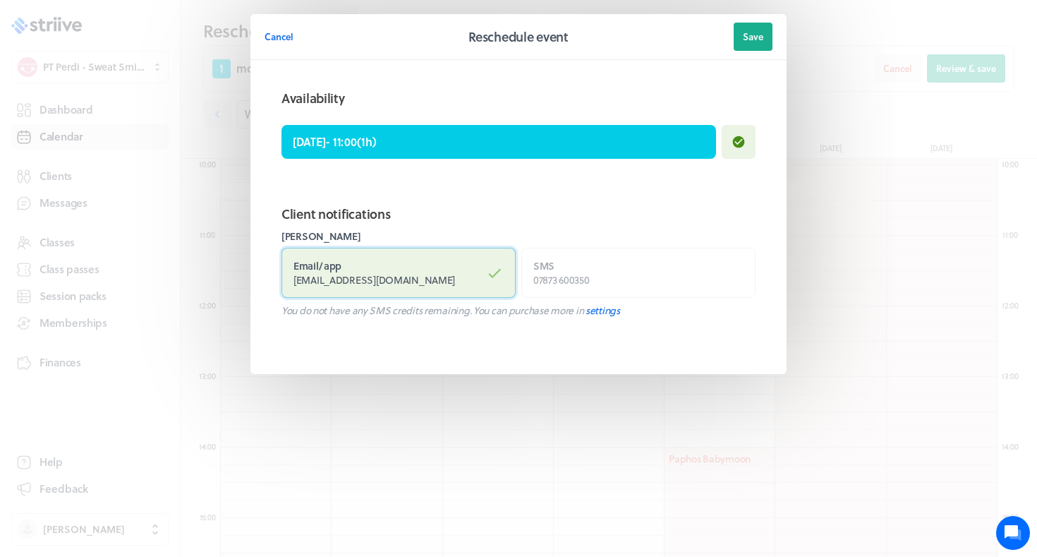
click at [444, 277] on label "Email / app [EMAIL_ADDRESS][DOMAIN_NAME]" at bounding box center [398, 273] width 234 height 50
click at [0, 0] on input "Email / app [EMAIL_ADDRESS][DOMAIN_NAME]" at bounding box center [0, 0] width 0 height 0
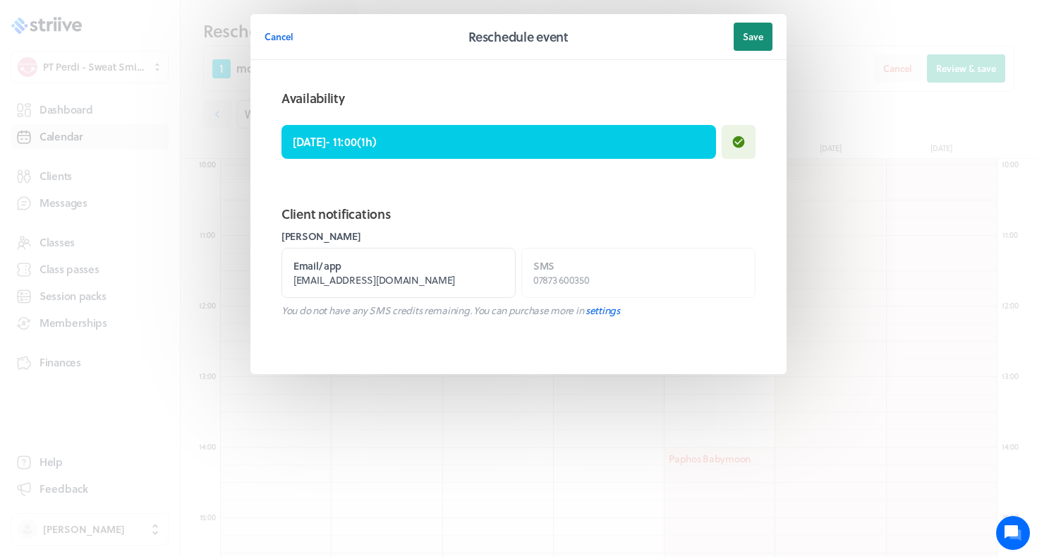
click at [750, 43] on button "Save" at bounding box center [753, 37] width 39 height 28
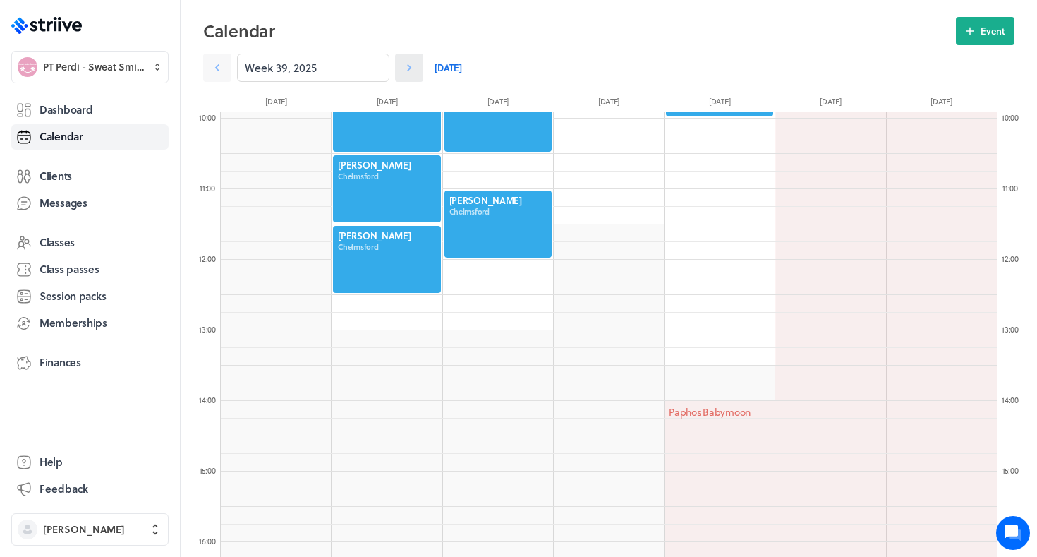
click at [412, 68] on icon at bounding box center [409, 68] width 14 height 14
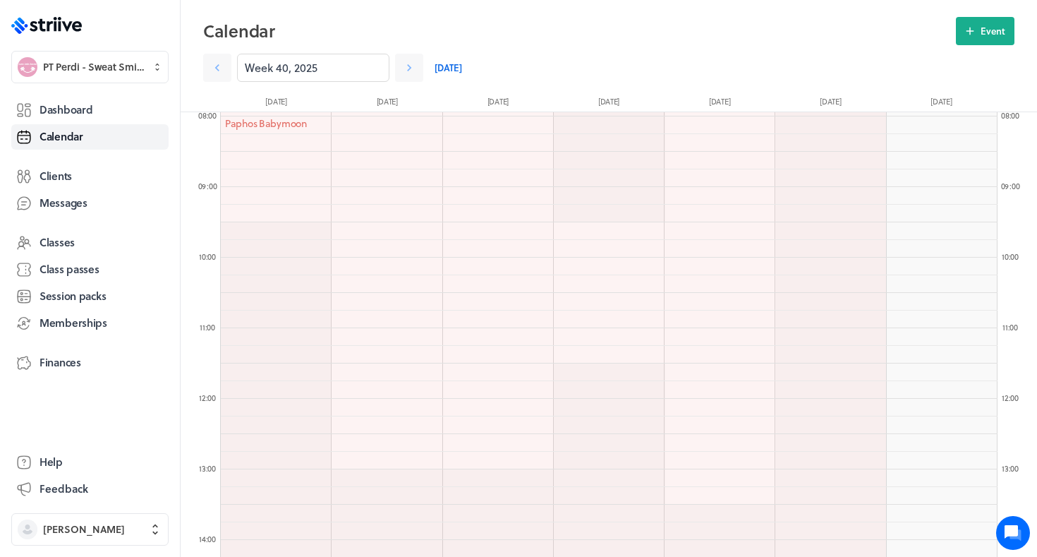
scroll to position [558, 0]
click at [109, 118] on link "Dashboard" at bounding box center [89, 109] width 157 height 25
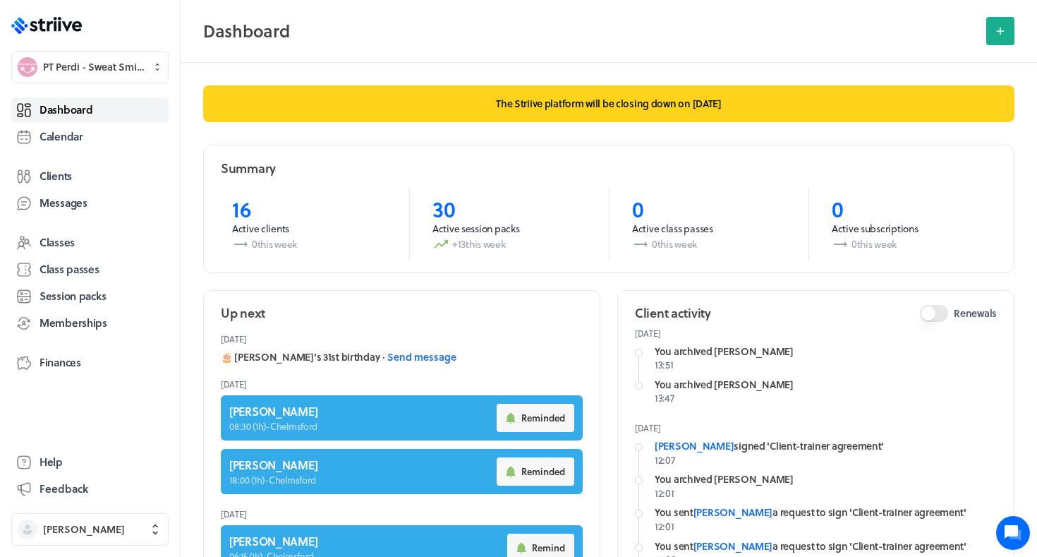
click at [79, 110] on span "Dashboard" at bounding box center [65, 109] width 53 height 15
click at [66, 130] on span "Calendar" at bounding box center [61, 136] width 44 height 15
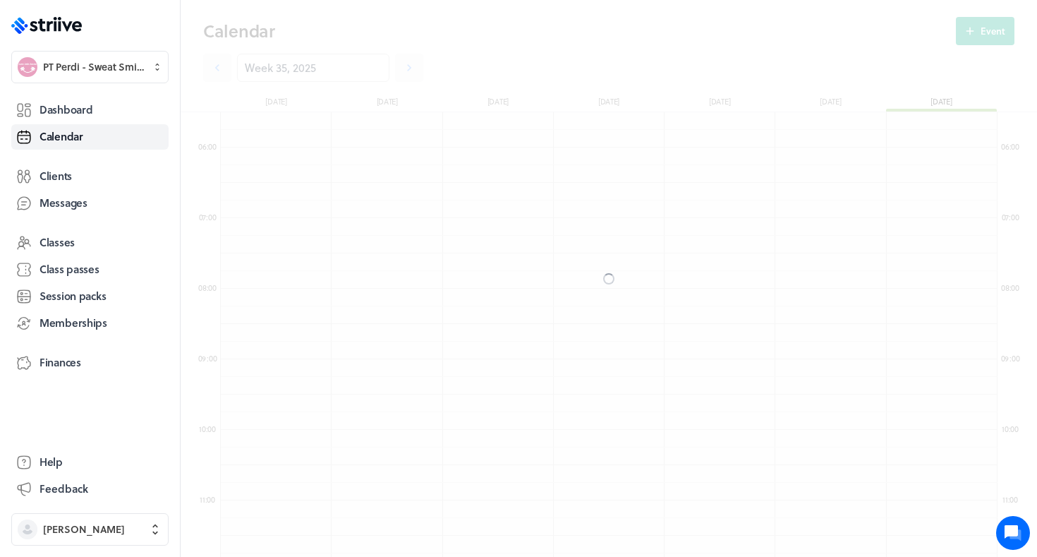
scroll to position [1693, 777]
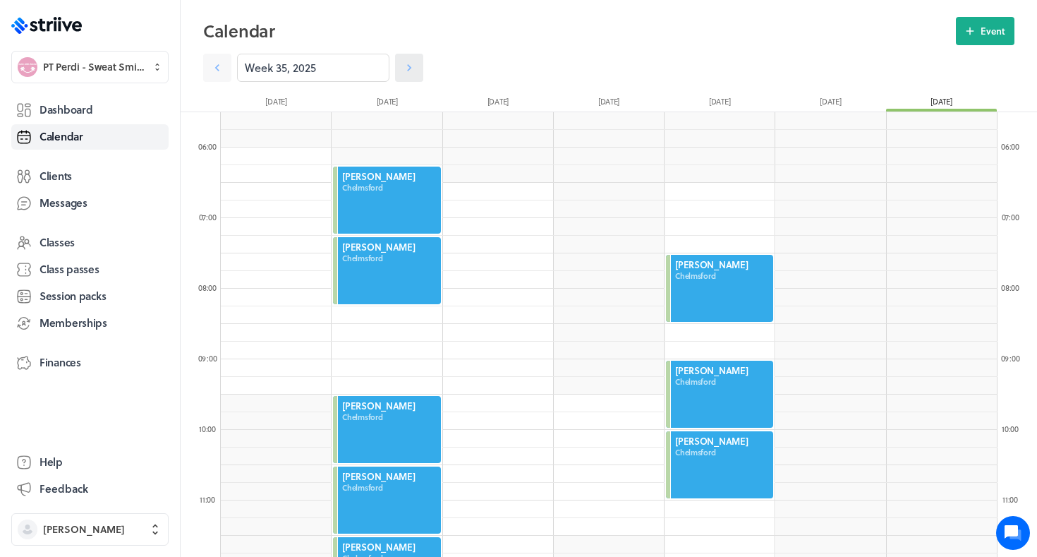
click at [406, 71] on icon at bounding box center [409, 68] width 14 height 14
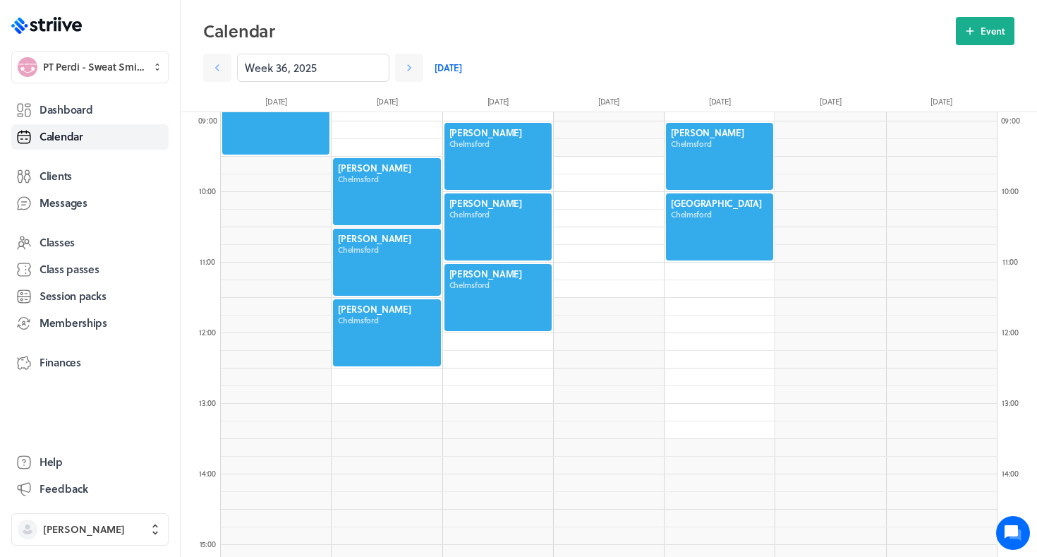
scroll to position [631, 0]
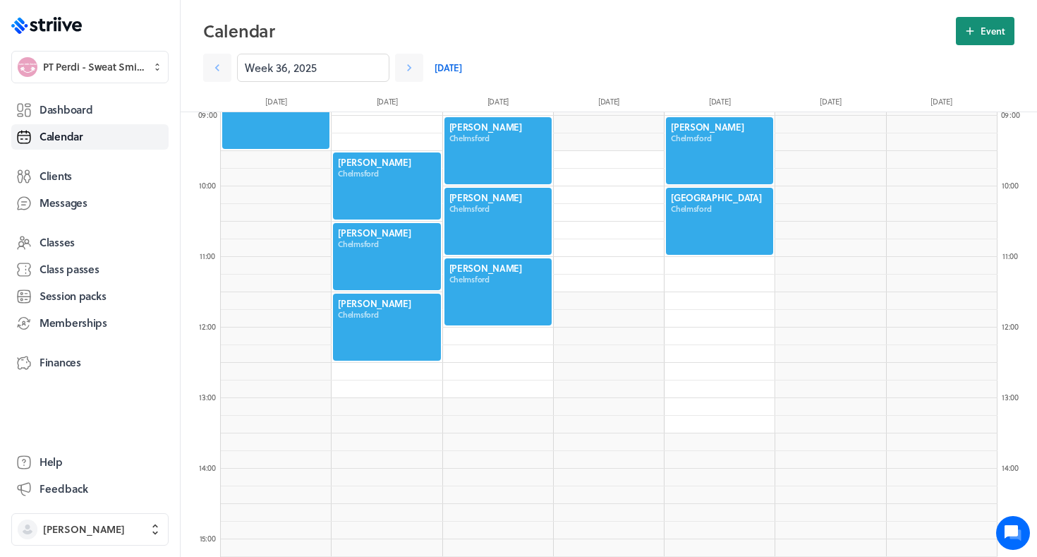
click at [983, 33] on span "Event" at bounding box center [992, 31] width 25 height 13
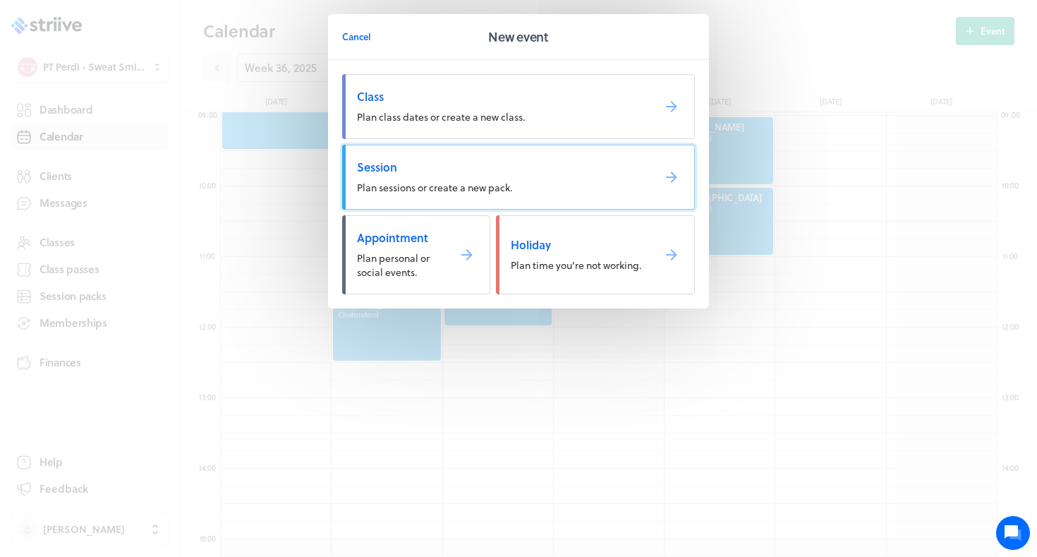
click at [533, 185] on link "Session Plan sessions or create a new pack." at bounding box center [518, 177] width 353 height 65
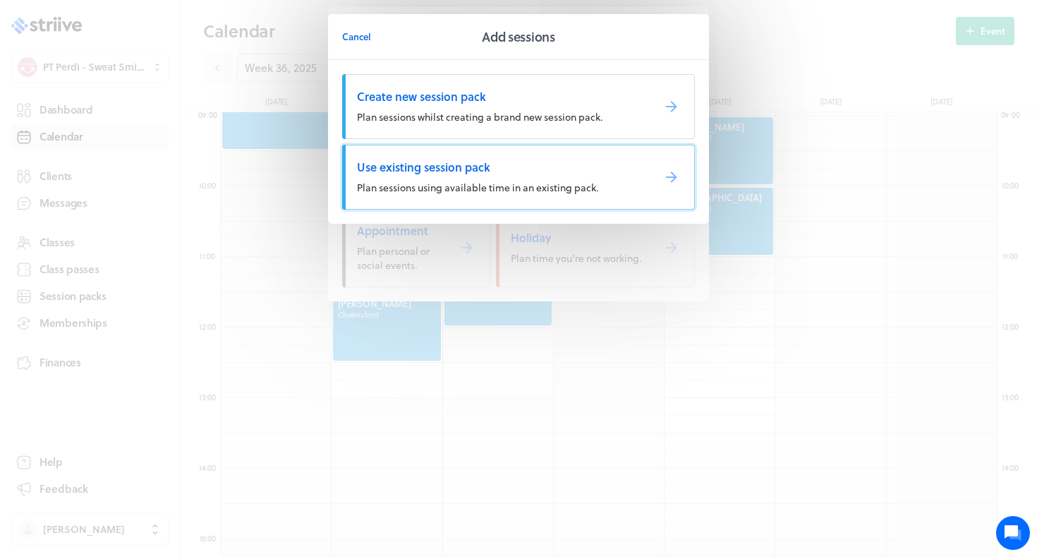
click at [498, 182] on span "Plan sessions using available time in an existing pack." at bounding box center [477, 187] width 241 height 15
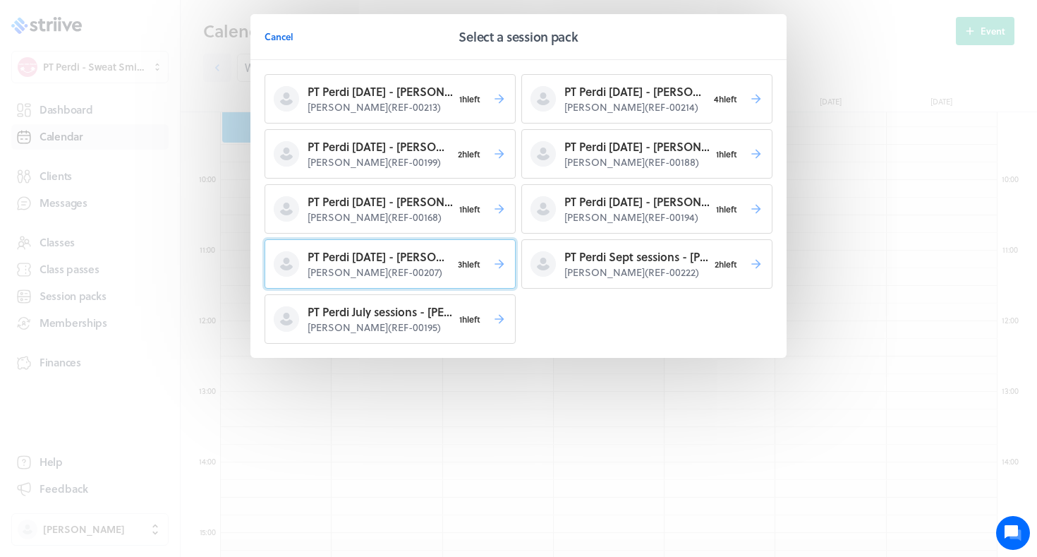
scroll to position [640, 0]
click at [442, 142] on p "PT Perdi Aug 25 - Britney C" at bounding box center [380, 146] width 144 height 17
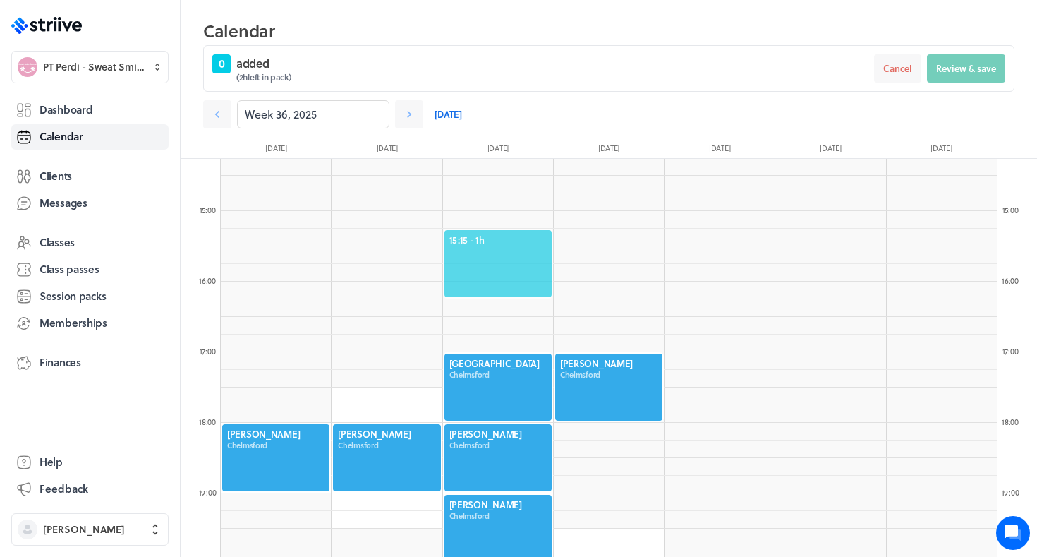
scroll to position [1030, 0]
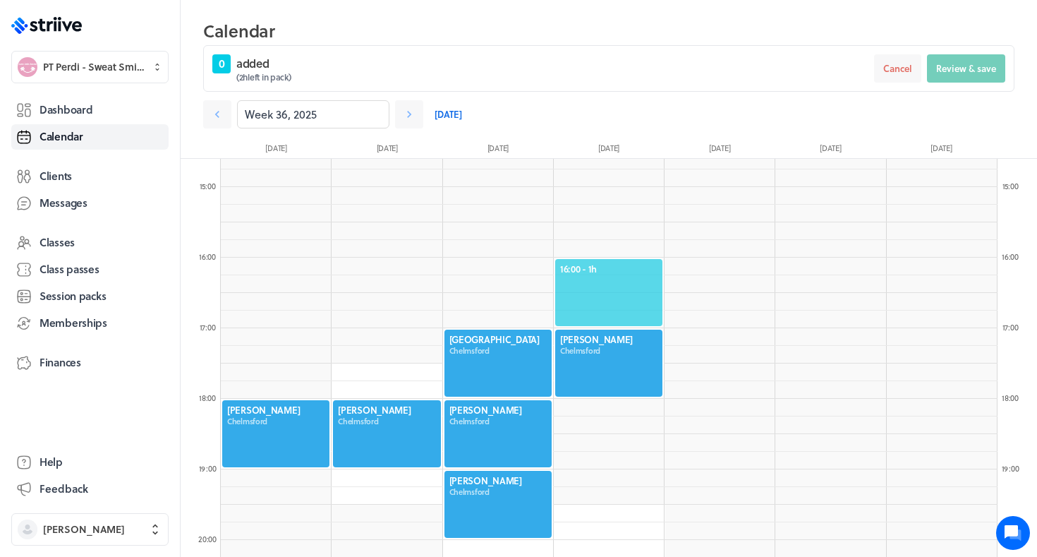
click at [612, 273] on span "16:00 - 1h" at bounding box center [608, 268] width 97 height 13
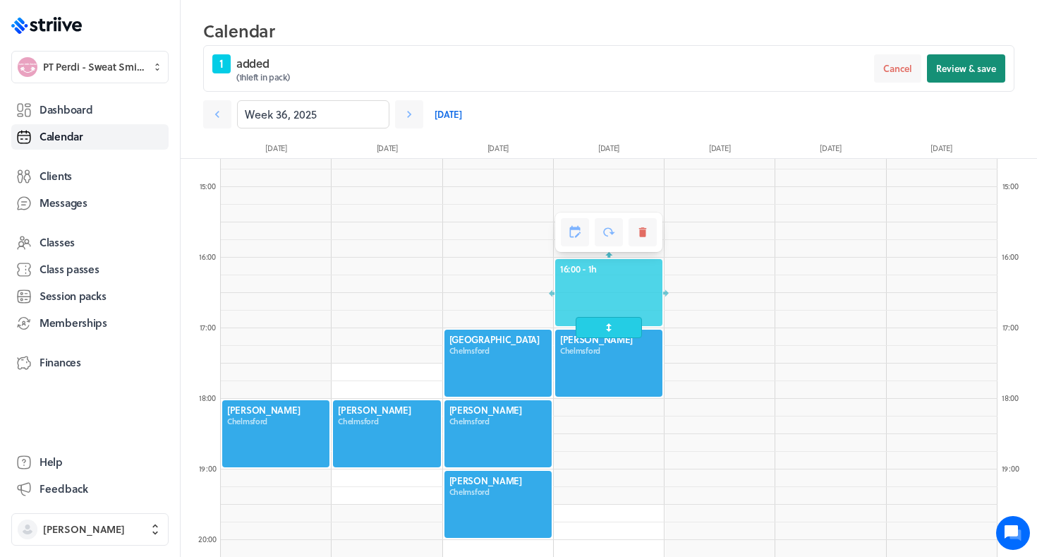
click at [942, 59] on button "Review & save" at bounding box center [966, 68] width 78 height 28
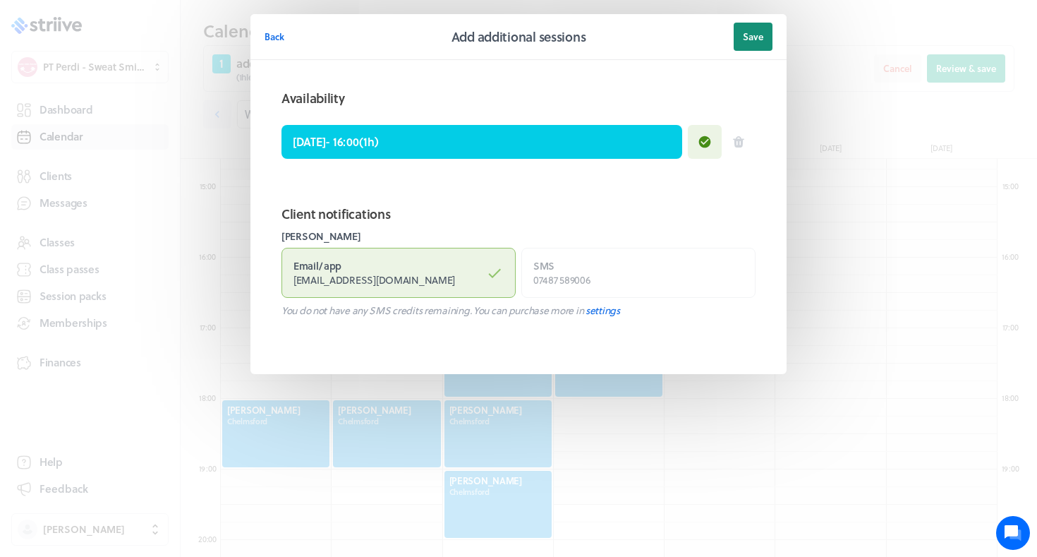
click at [755, 39] on span "Save" at bounding box center [753, 36] width 20 height 13
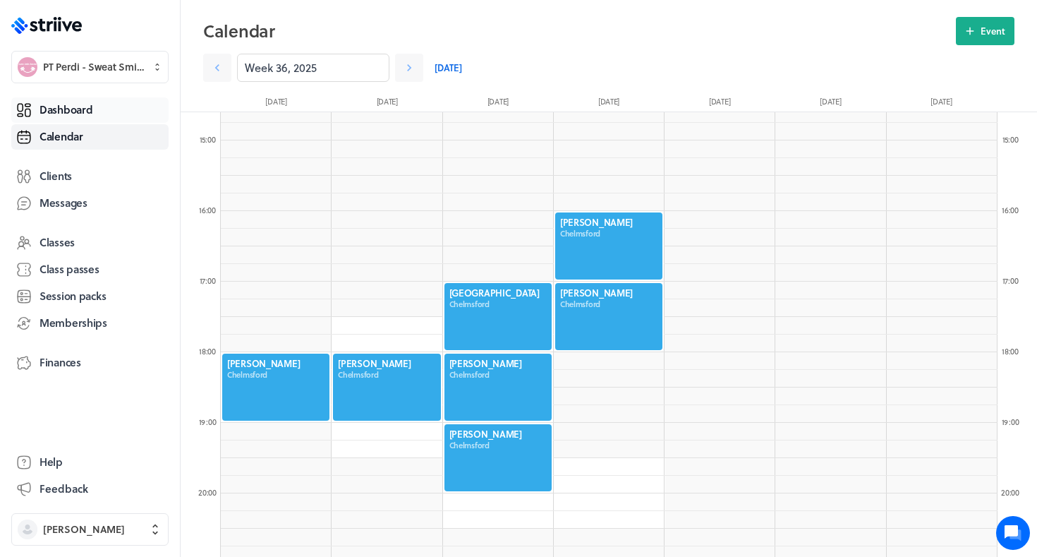
click at [80, 99] on link "Dashboard" at bounding box center [89, 109] width 157 height 25
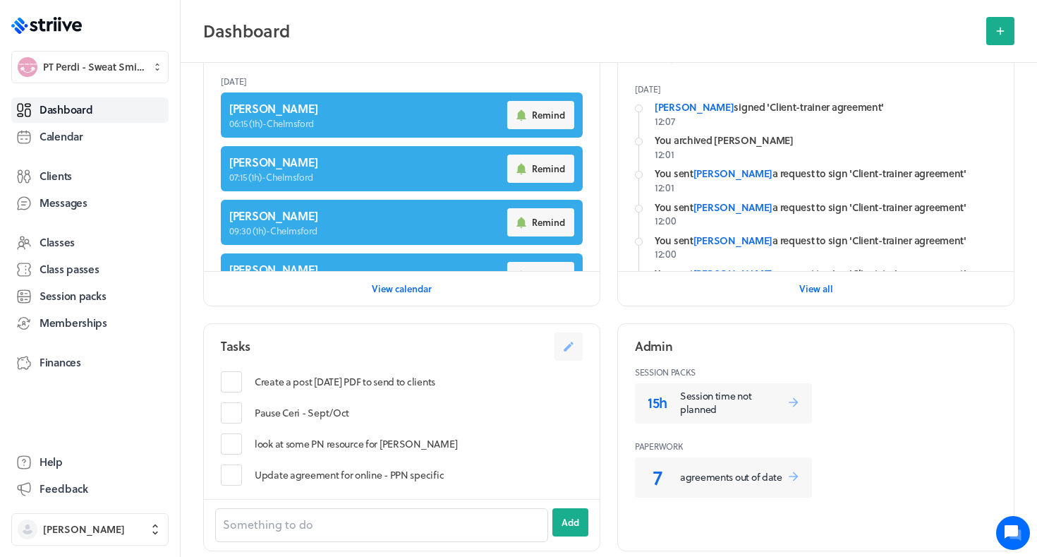
scroll to position [109, 0]
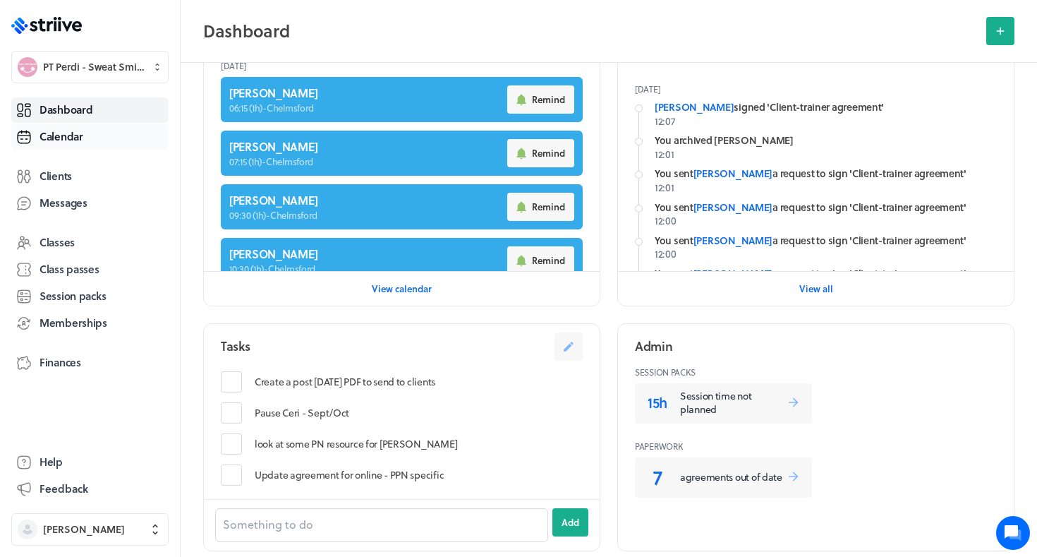
click at [84, 140] on link "Calendar" at bounding box center [89, 136] width 157 height 25
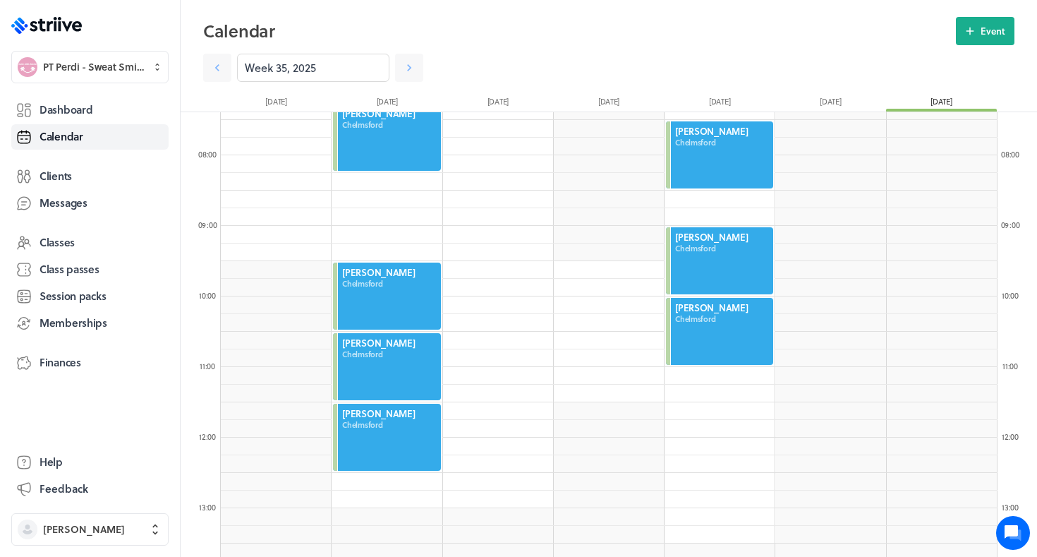
scroll to position [530, 0]
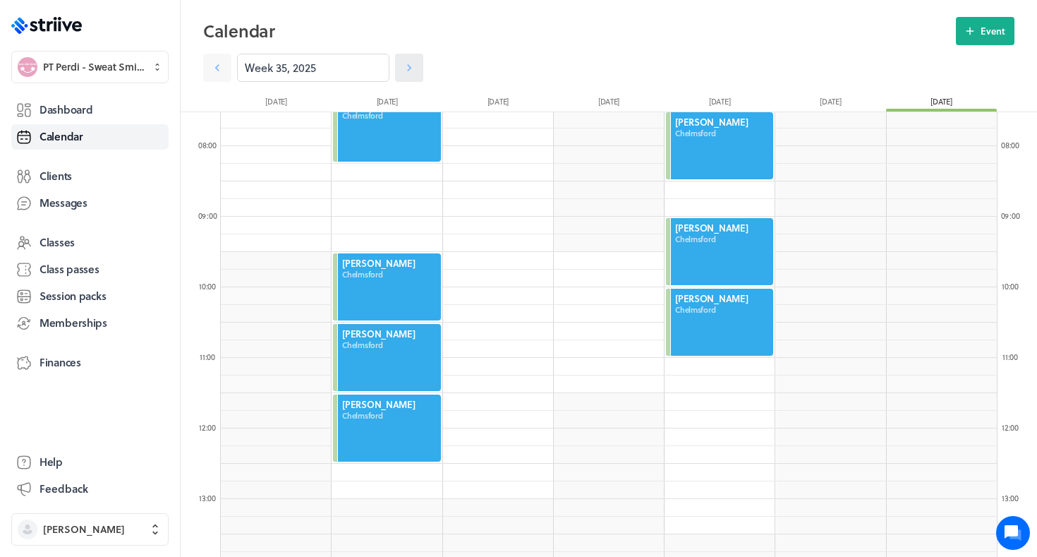
click at [410, 65] on icon at bounding box center [409, 68] width 14 height 14
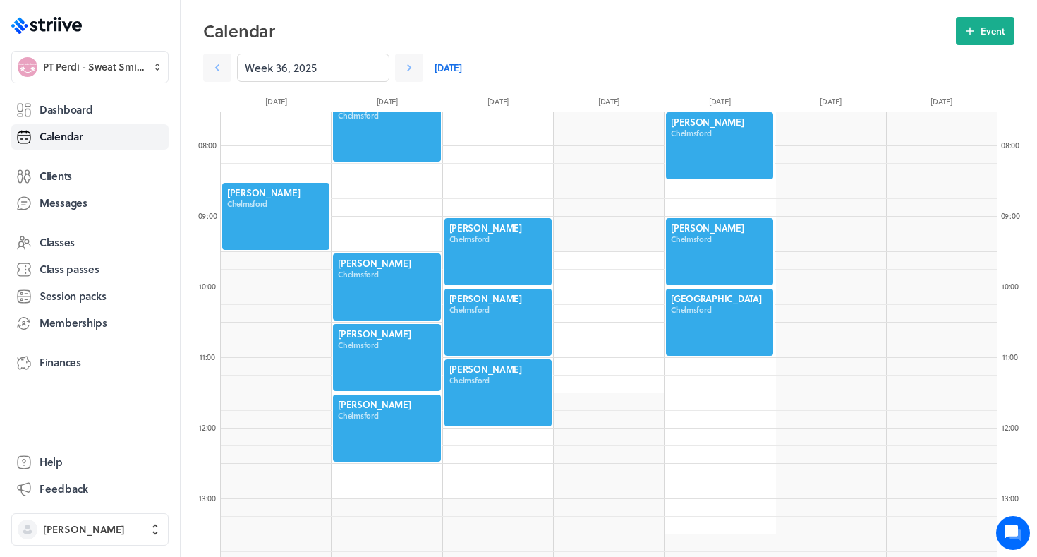
click at [296, 233] on div at bounding box center [276, 216] width 110 height 70
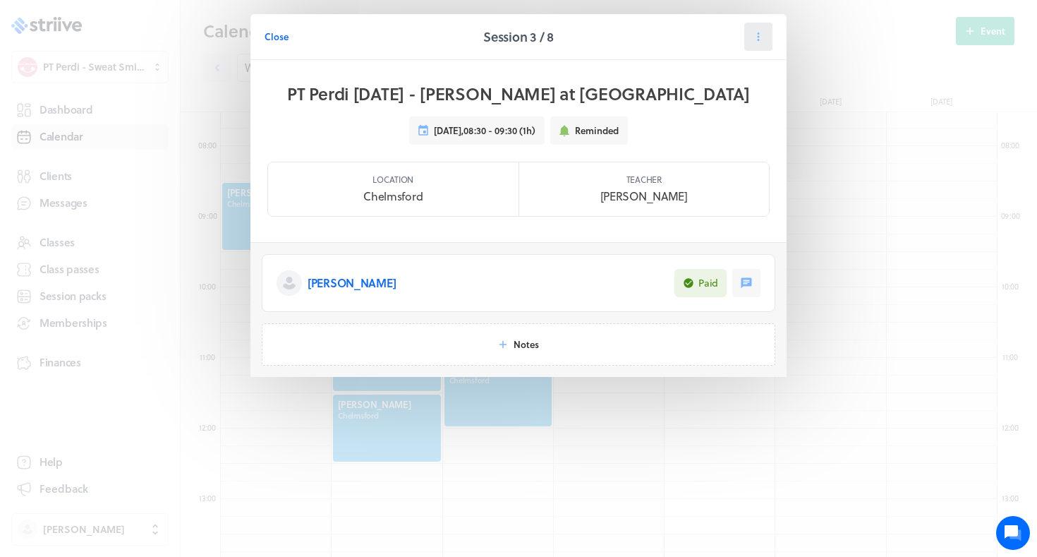
click at [754, 36] on icon at bounding box center [758, 36] width 13 height 13
click at [699, 125] on button "Cancel" at bounding box center [722, 122] width 93 height 25
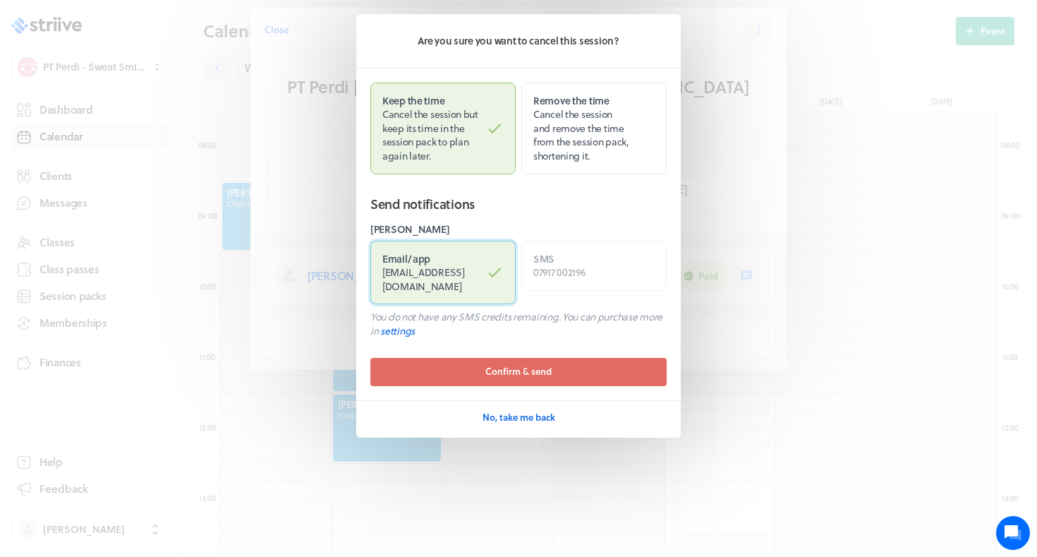
click at [461, 268] on span "[EMAIL_ADDRESS][DOMAIN_NAME]" at bounding box center [423, 278] width 83 height 29
click at [0, 0] on input "Email / app missjohill@hotmail.co.uk" at bounding box center [0, 0] width 0 height 0
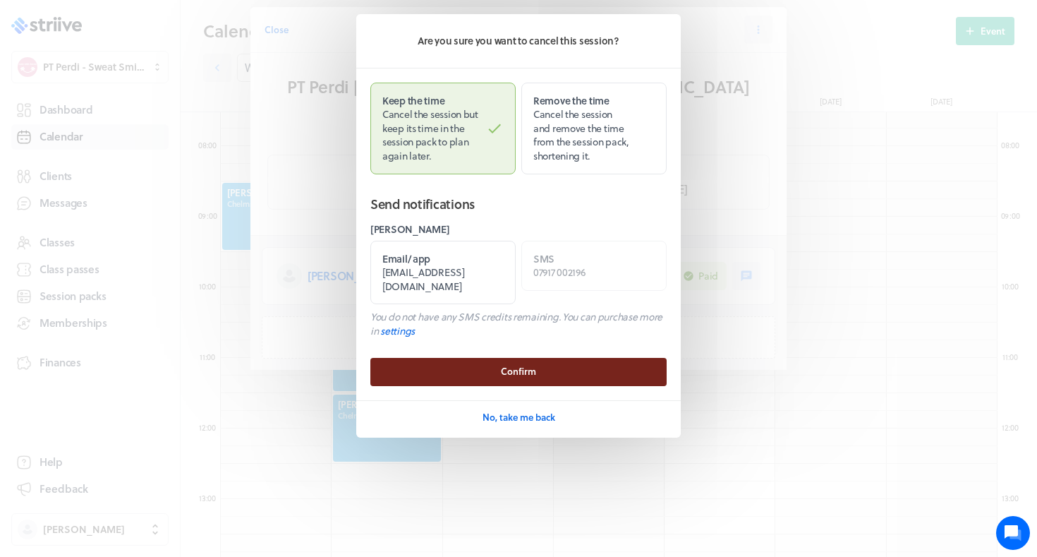
click at [451, 358] on button "Confirm" at bounding box center [518, 372] width 296 height 28
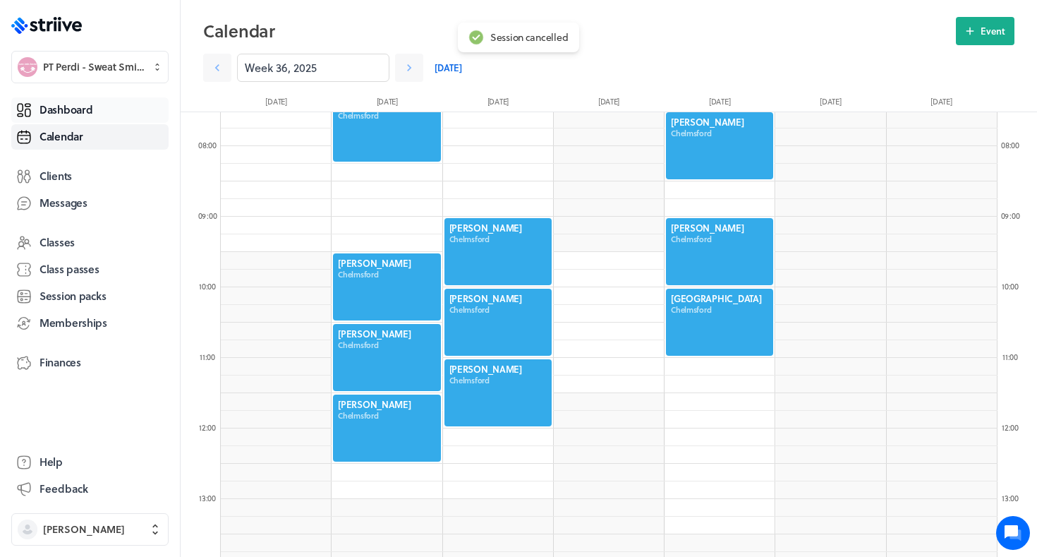
click at [95, 111] on link "Dashboard" at bounding box center [89, 109] width 157 height 25
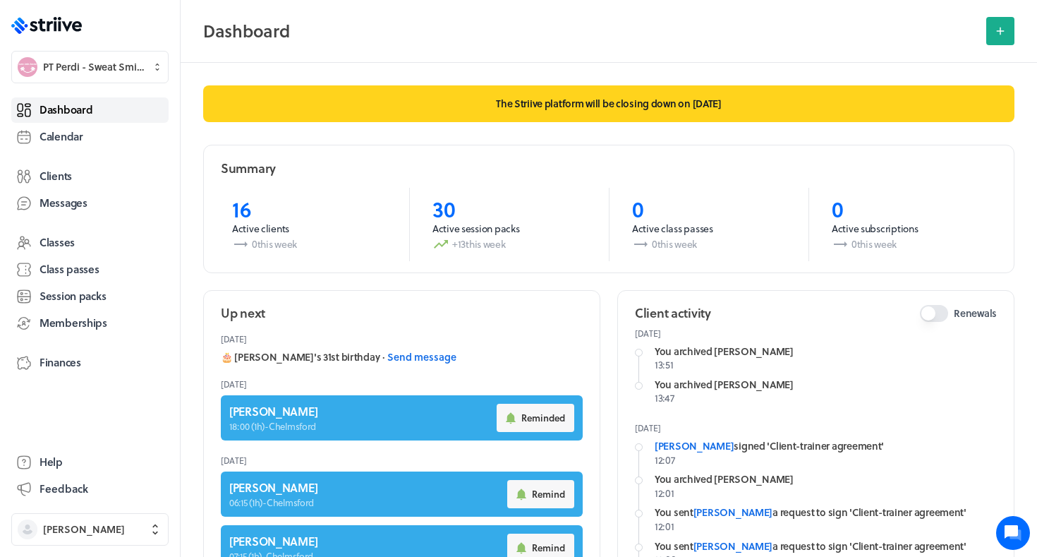
click at [80, 111] on span "Dashboard" at bounding box center [65, 109] width 53 height 15
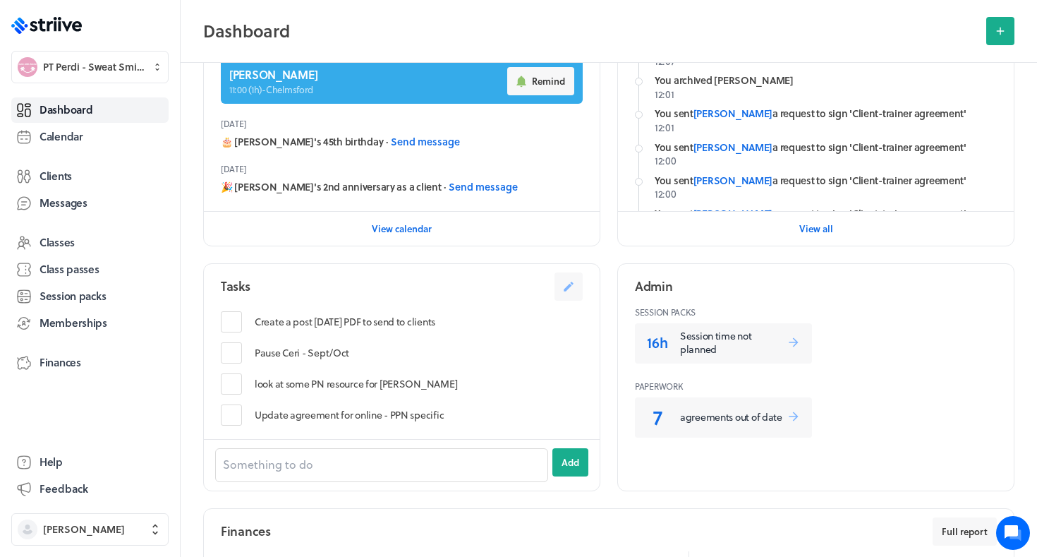
scroll to position [399, 0]
click at [726, 345] on p "Session time not planned" at bounding box center [733, 342] width 107 height 28
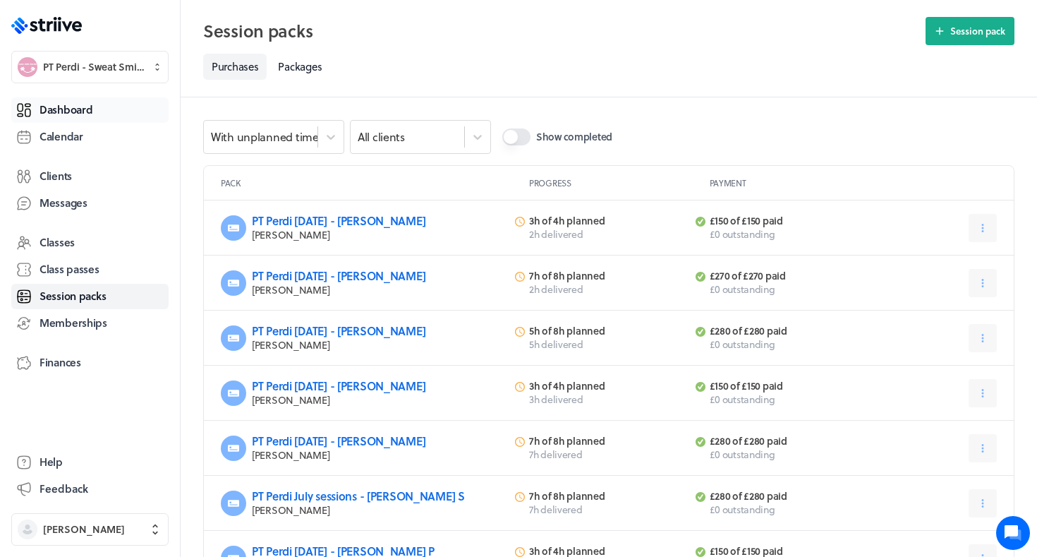
click at [83, 109] on span "Dashboard" at bounding box center [65, 109] width 53 height 15
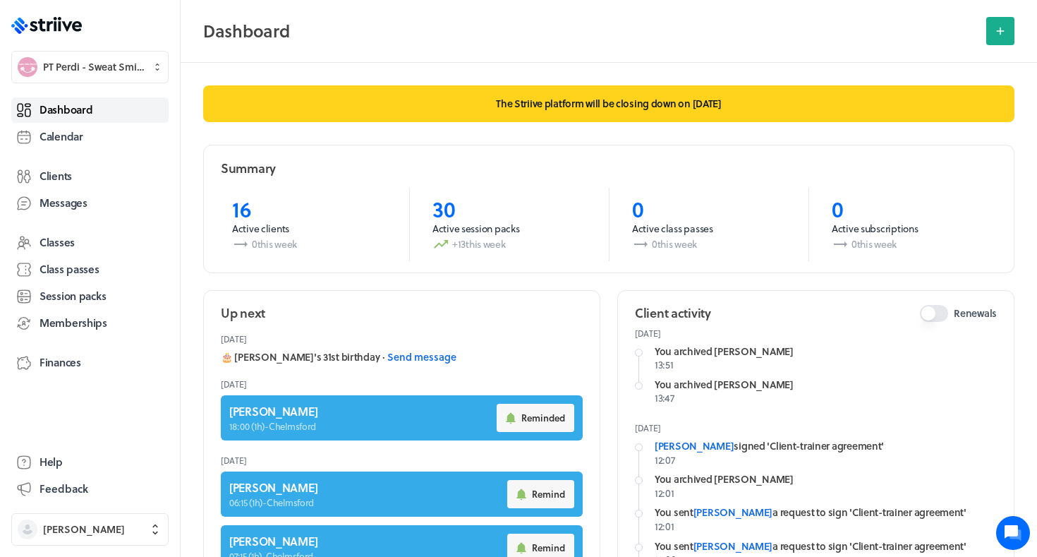
click at [72, 112] on span "Dashboard" at bounding box center [65, 109] width 53 height 15
